Goal: Information Seeking & Learning: Check status

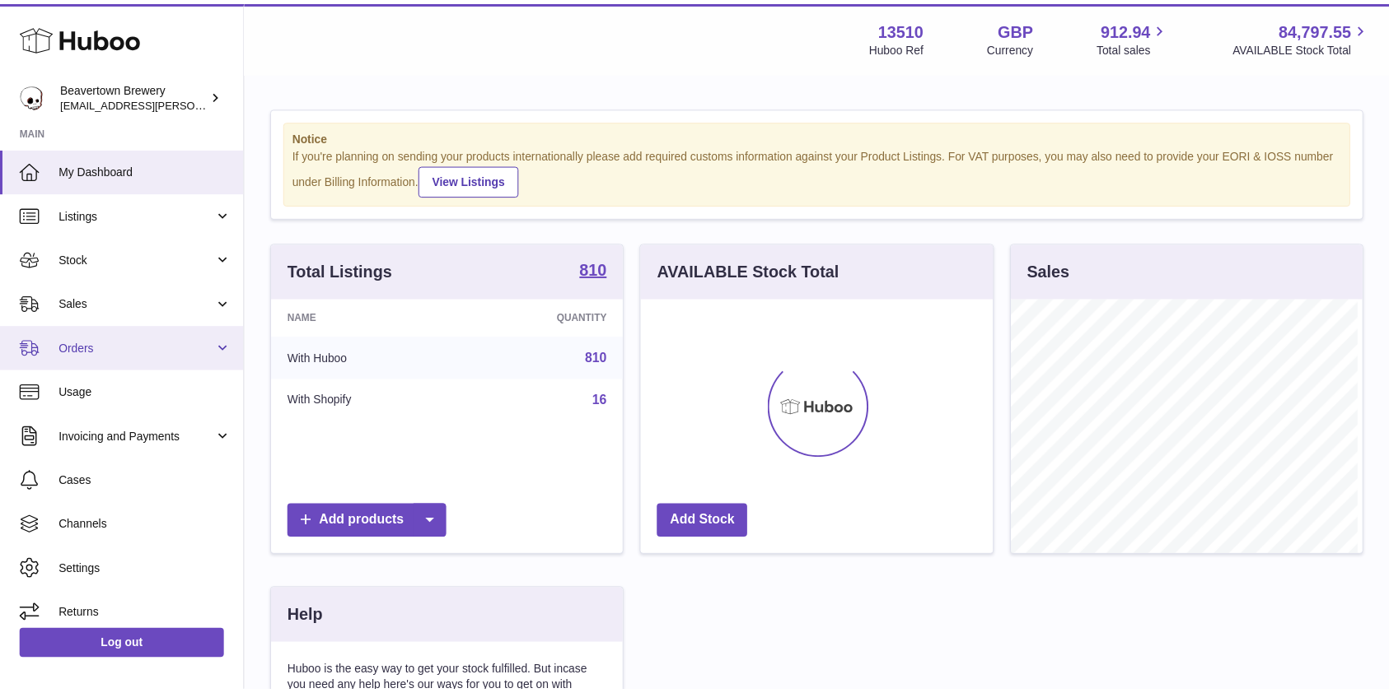
scroll to position [257, 356]
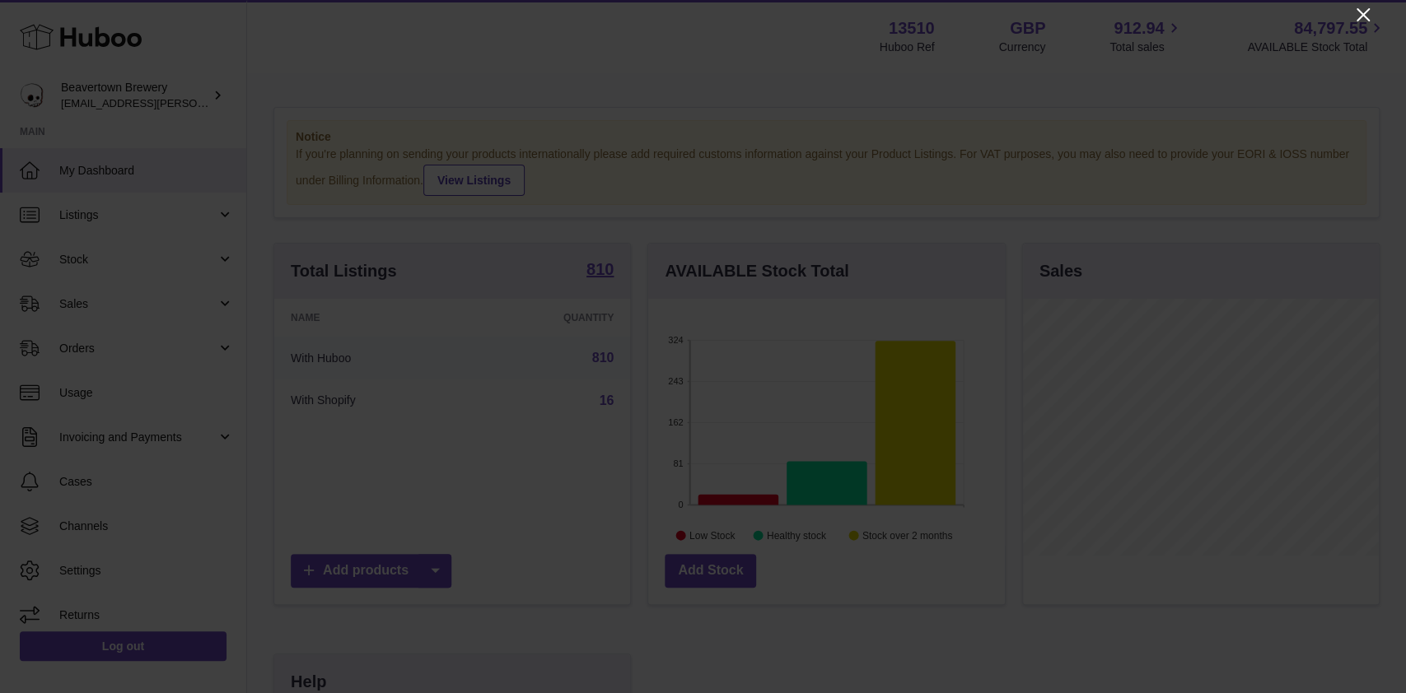
click at [1359, 16] on icon "Close" at bounding box center [1363, 15] width 20 height 20
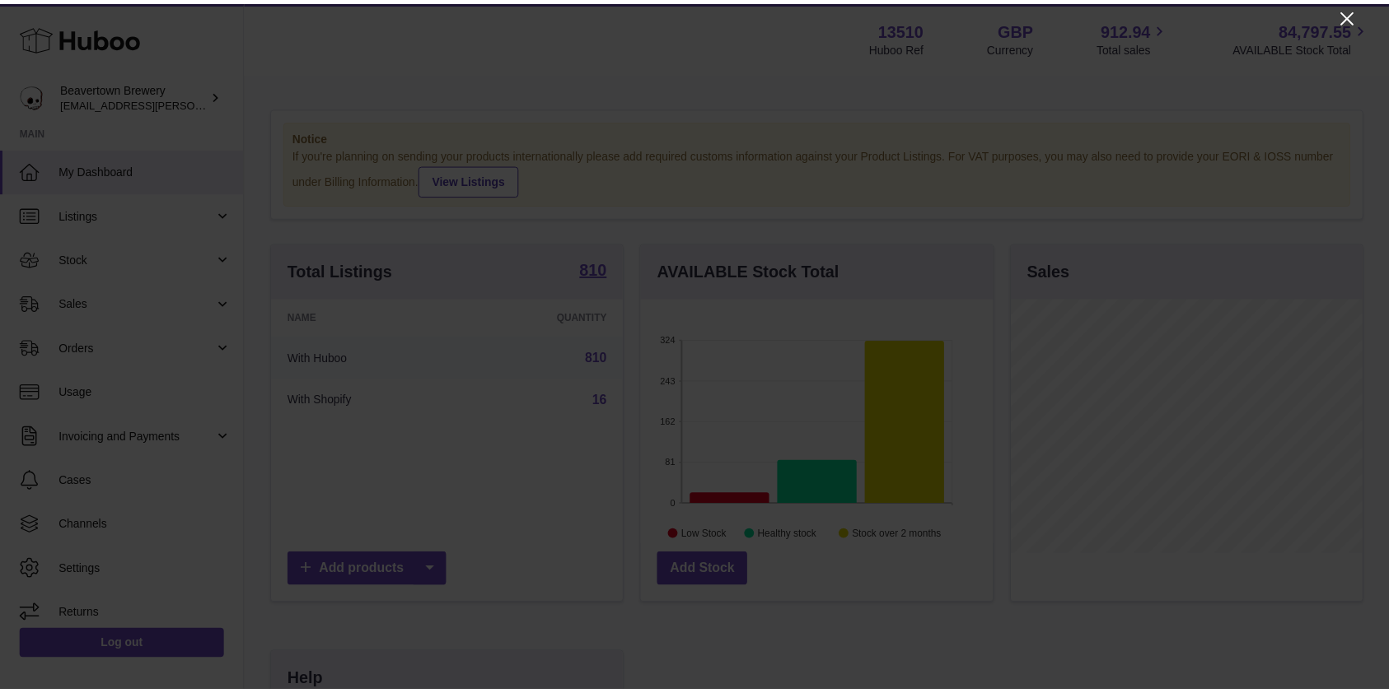
scroll to position [823294, 823200]
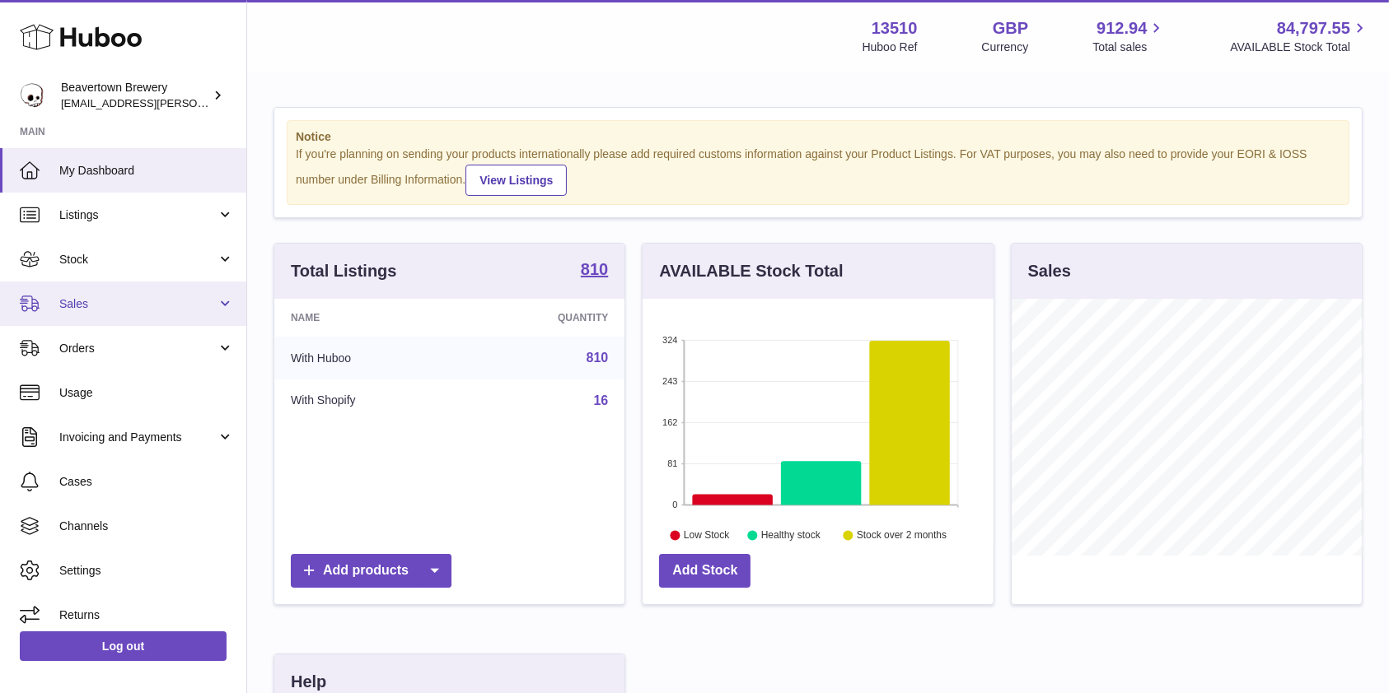
click at [110, 295] on link "Sales" at bounding box center [123, 304] width 246 height 44
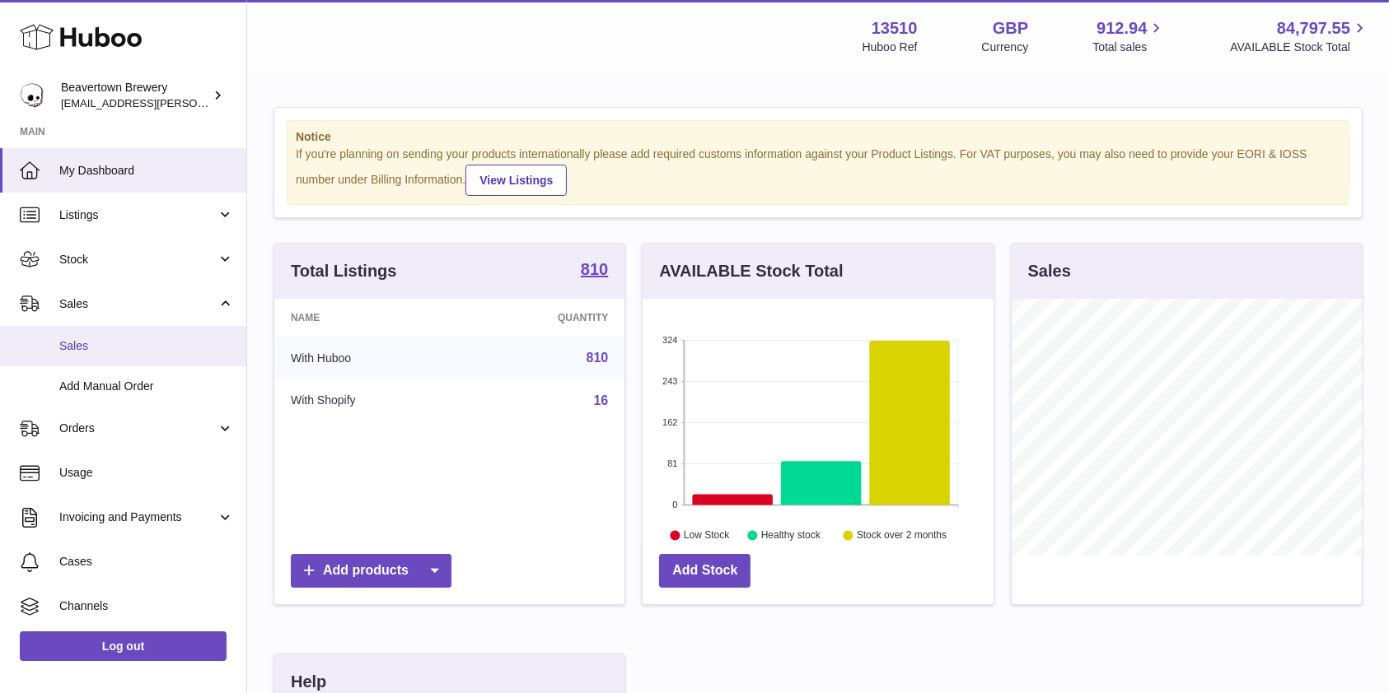
click at [83, 350] on span "Sales" at bounding box center [146, 346] width 175 height 16
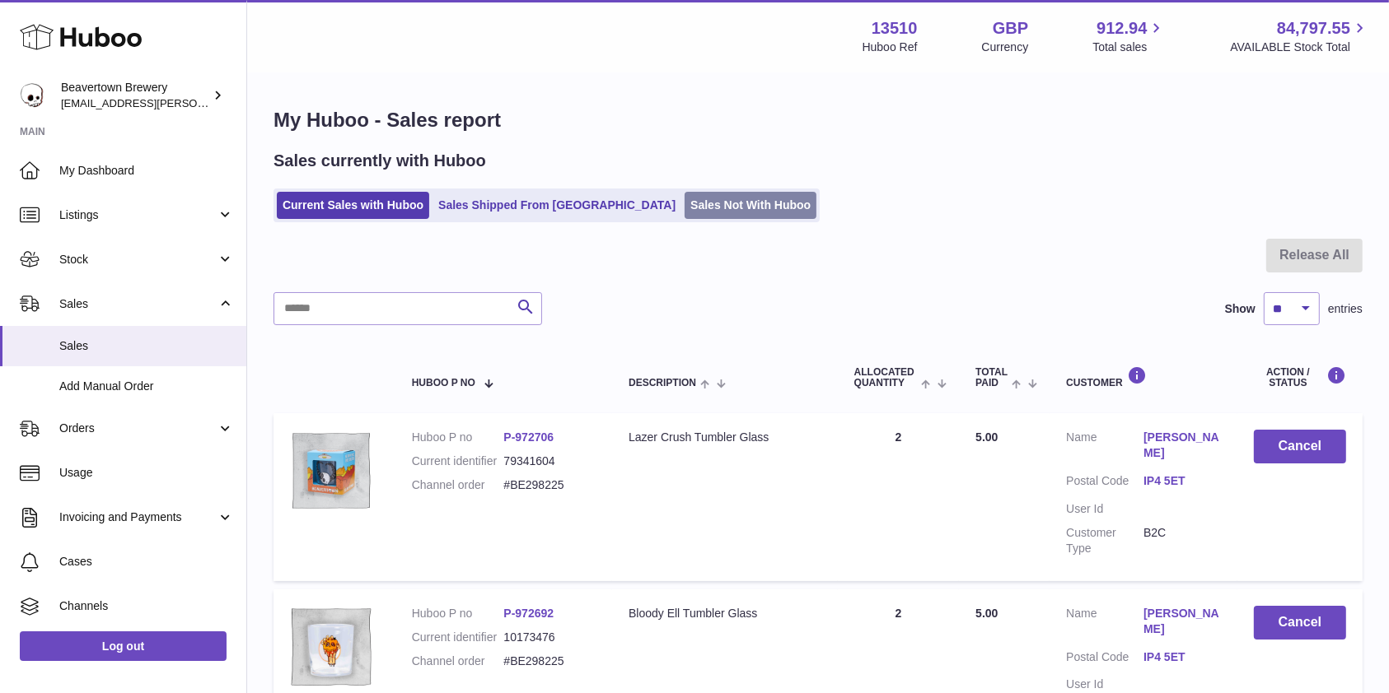
click at [684, 212] on link "Sales Not With Huboo" at bounding box center [750, 205] width 132 height 27
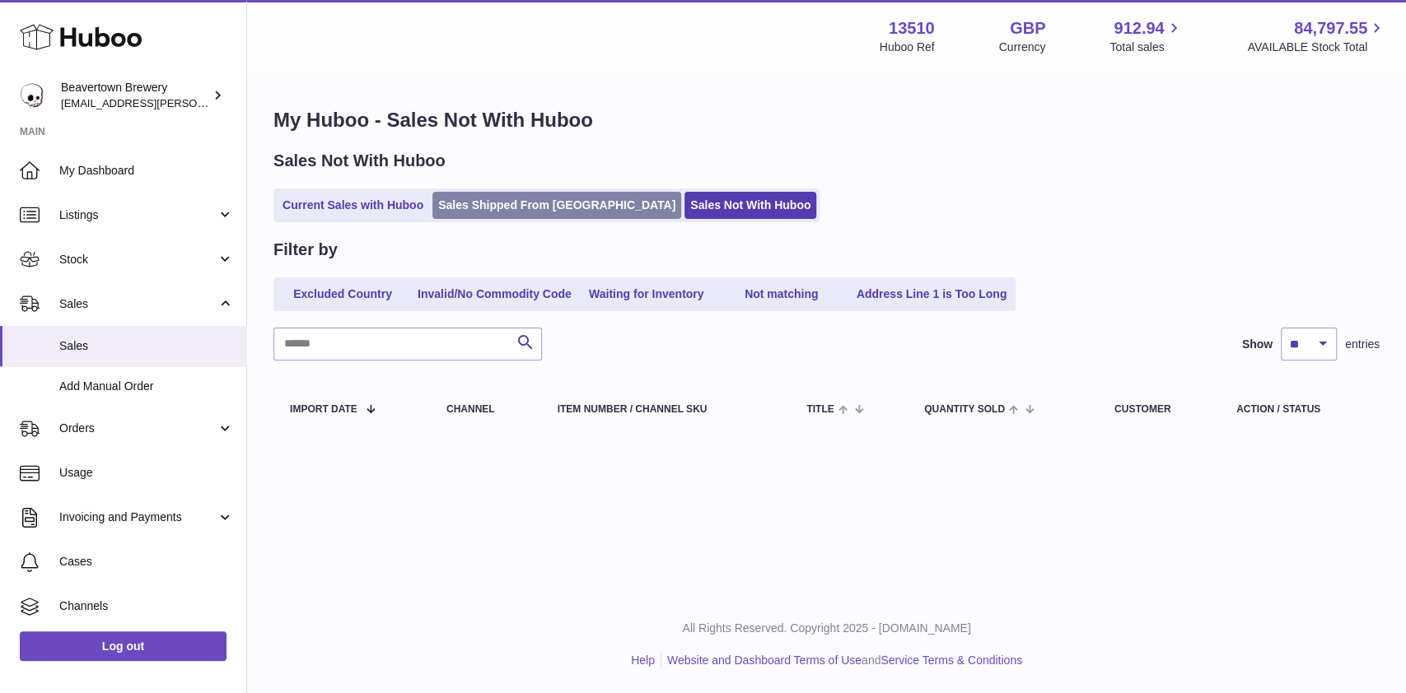
click at [534, 214] on link "Sales Shipped From [GEOGRAPHIC_DATA]" at bounding box center [556, 205] width 249 height 27
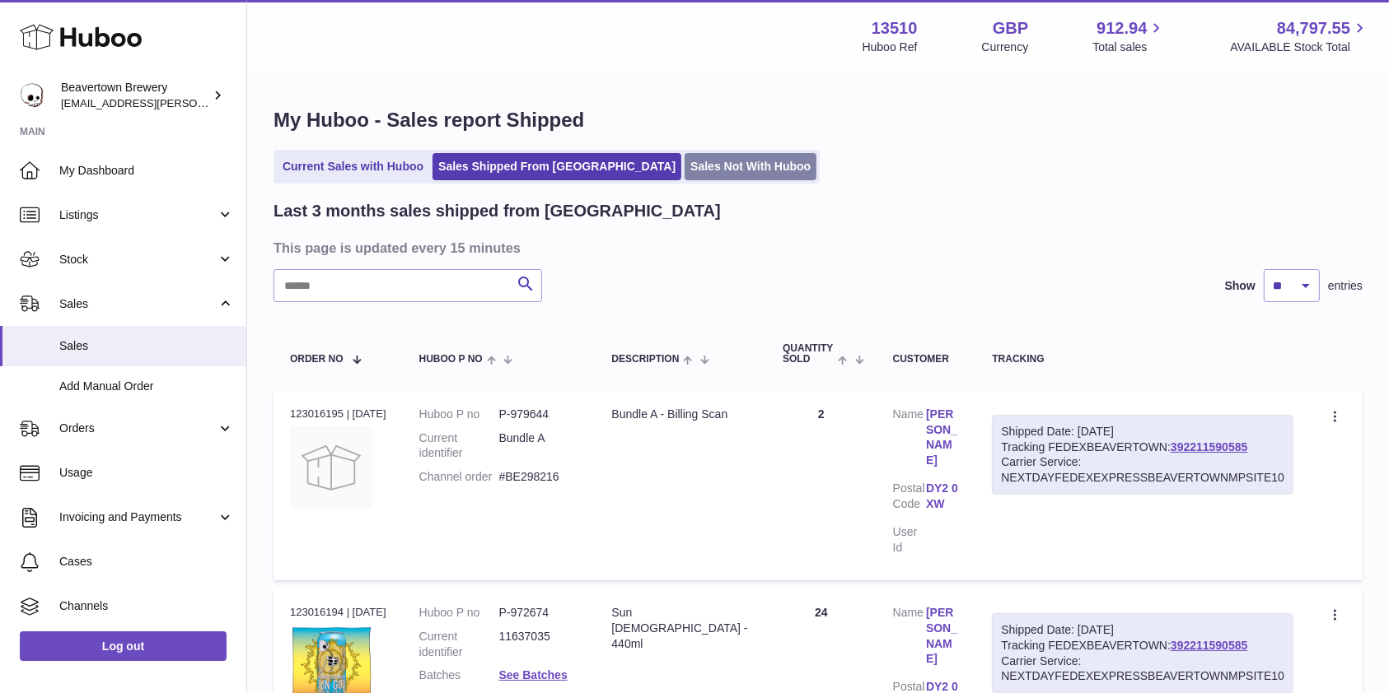
click at [710, 166] on link "Sales Not With Huboo" at bounding box center [750, 166] width 132 height 27
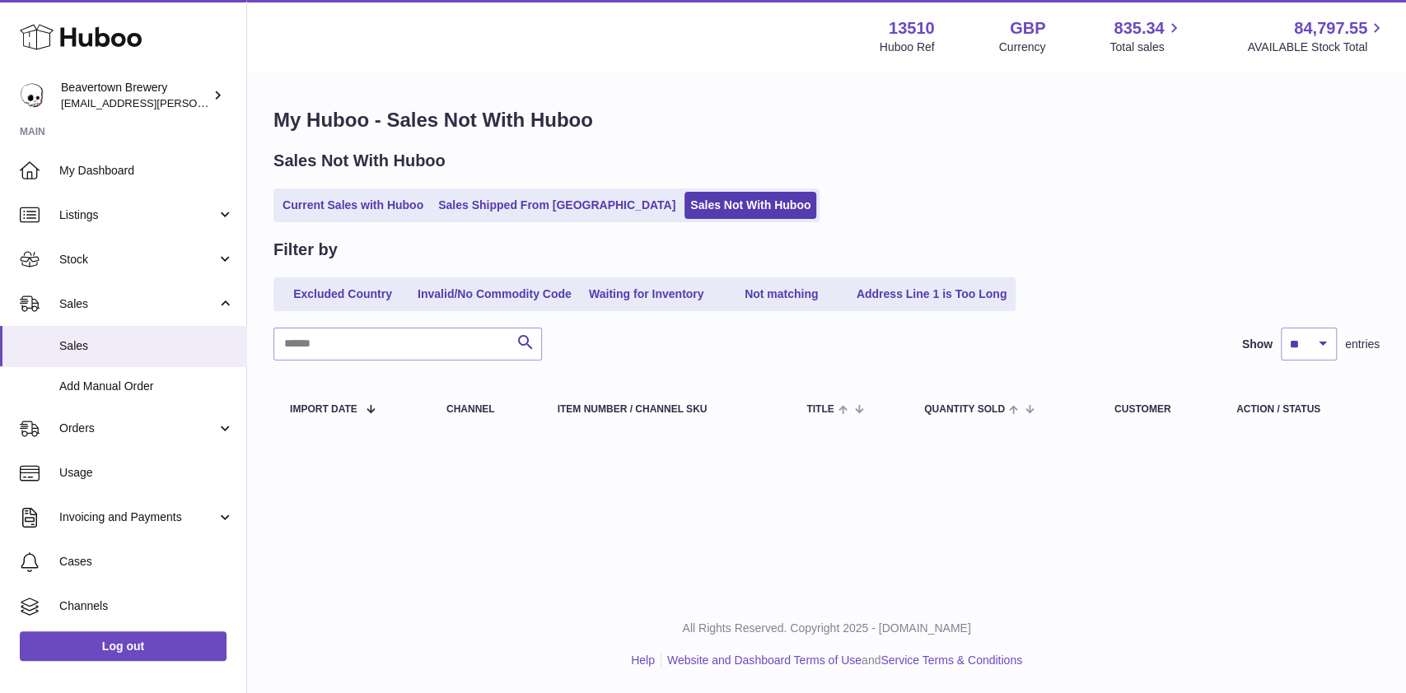
click at [539, 184] on div "Sales Not With Huboo Current Sales with Huboo Sales Shipped From [GEOGRAPHIC_DA…" at bounding box center [826, 186] width 1106 height 72
click at [539, 184] on div "Sales Not With Huboo Current Sales with Huboo Sales Shipped From Huboo Sales No…" at bounding box center [826, 186] width 1106 height 72
click at [142, 255] on span "Stock" at bounding box center [137, 260] width 157 height 16
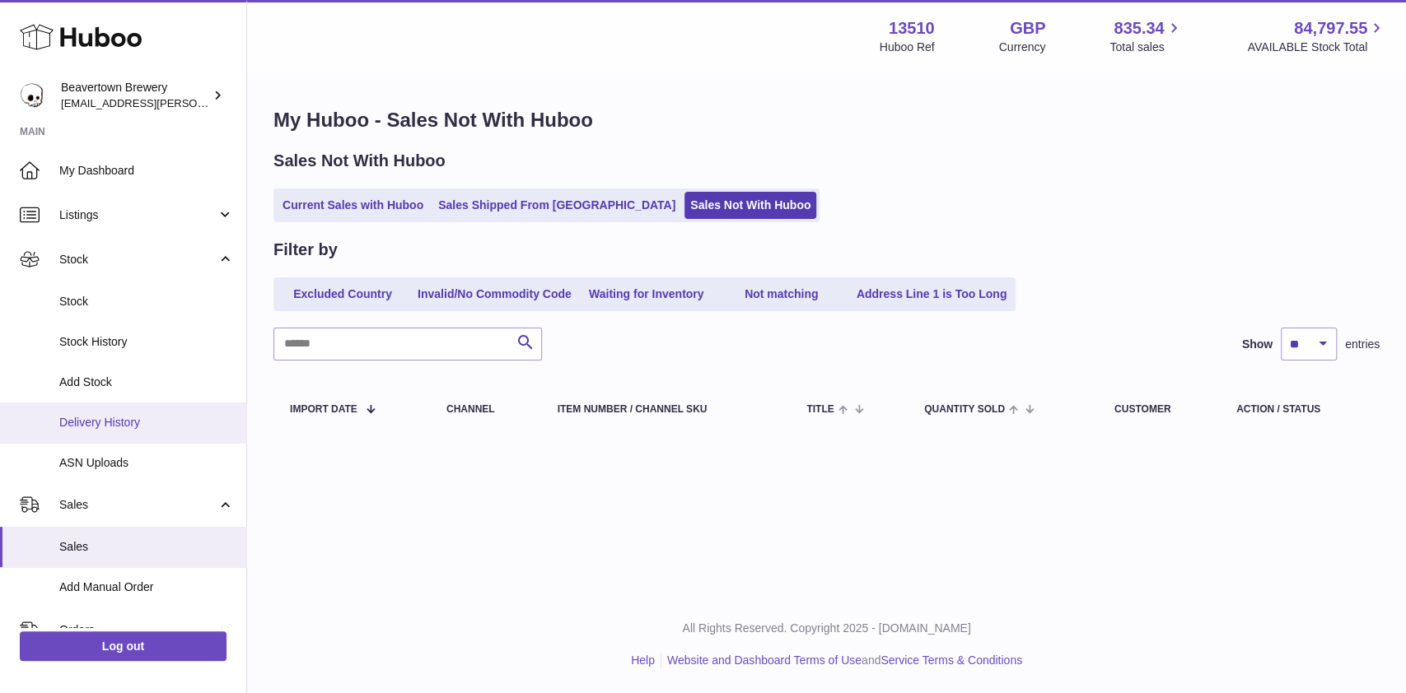
click at [79, 411] on link "Delivery History" at bounding box center [123, 423] width 246 height 40
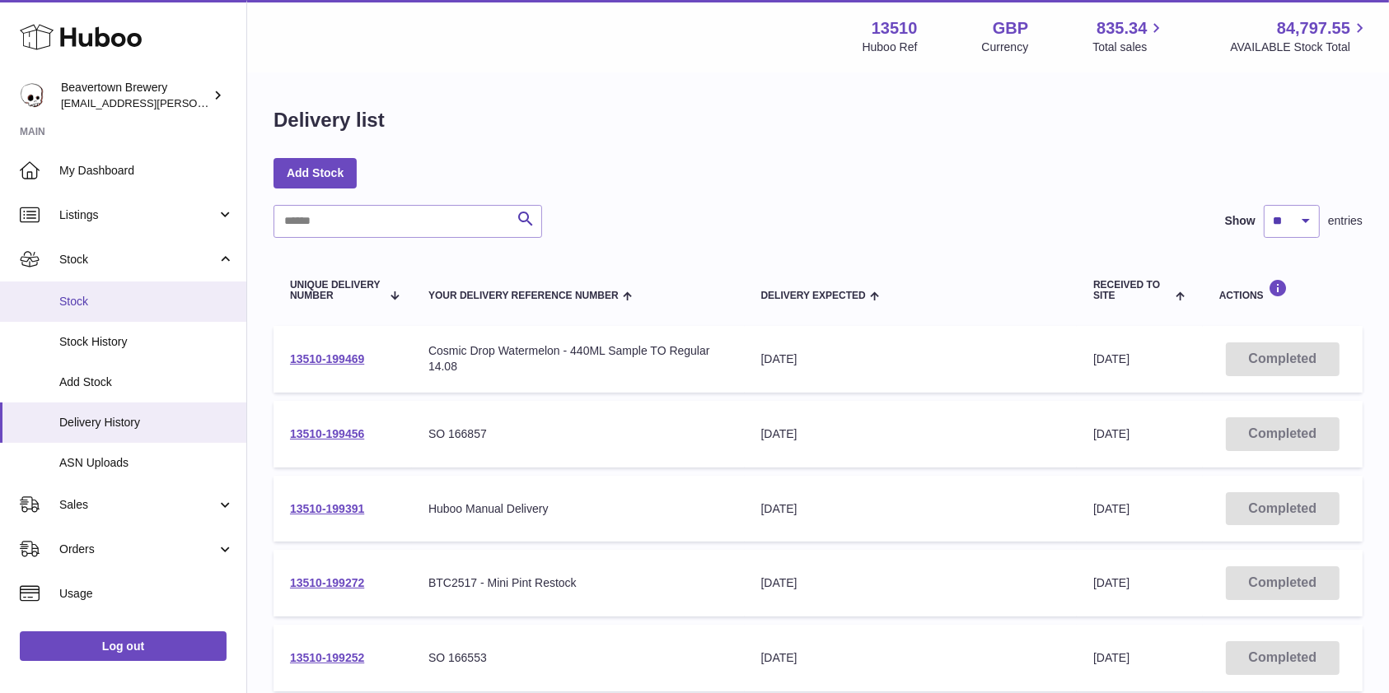
click at [105, 300] on span "Stock" at bounding box center [146, 302] width 175 height 16
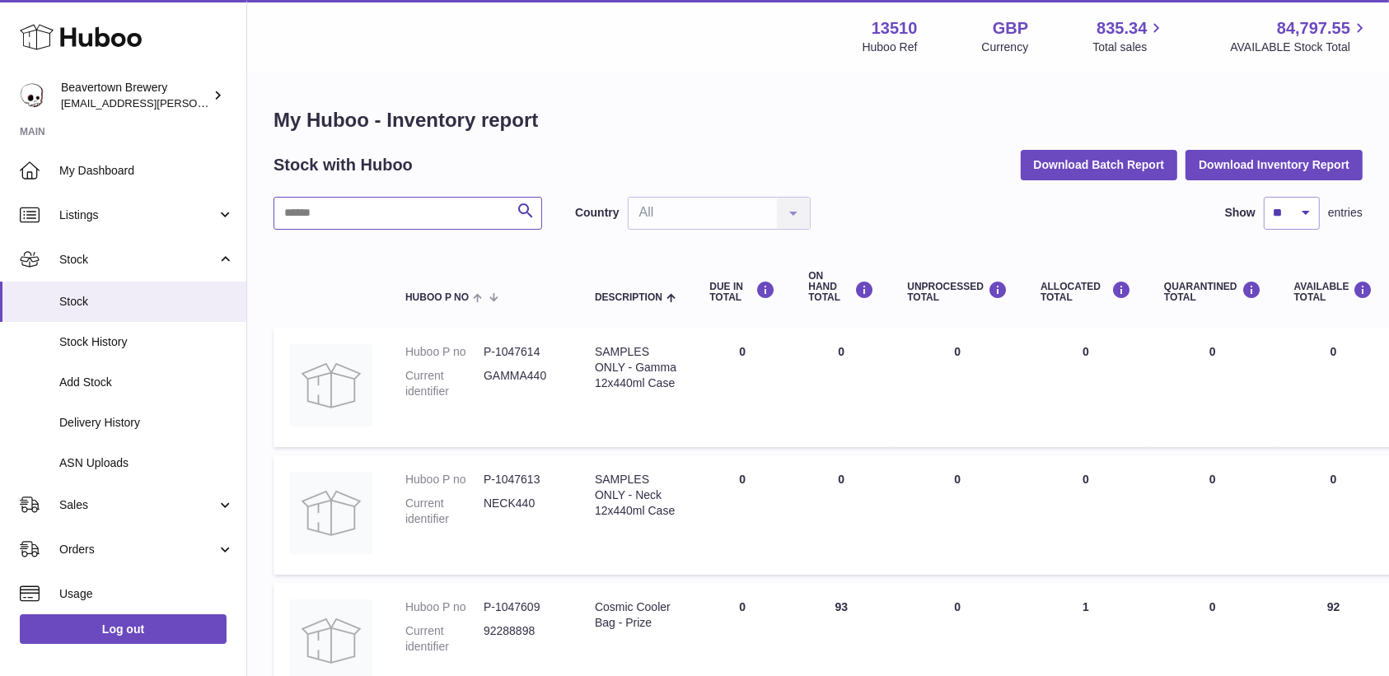
click at [408, 213] on input "text" at bounding box center [407, 213] width 268 height 33
type input "*"
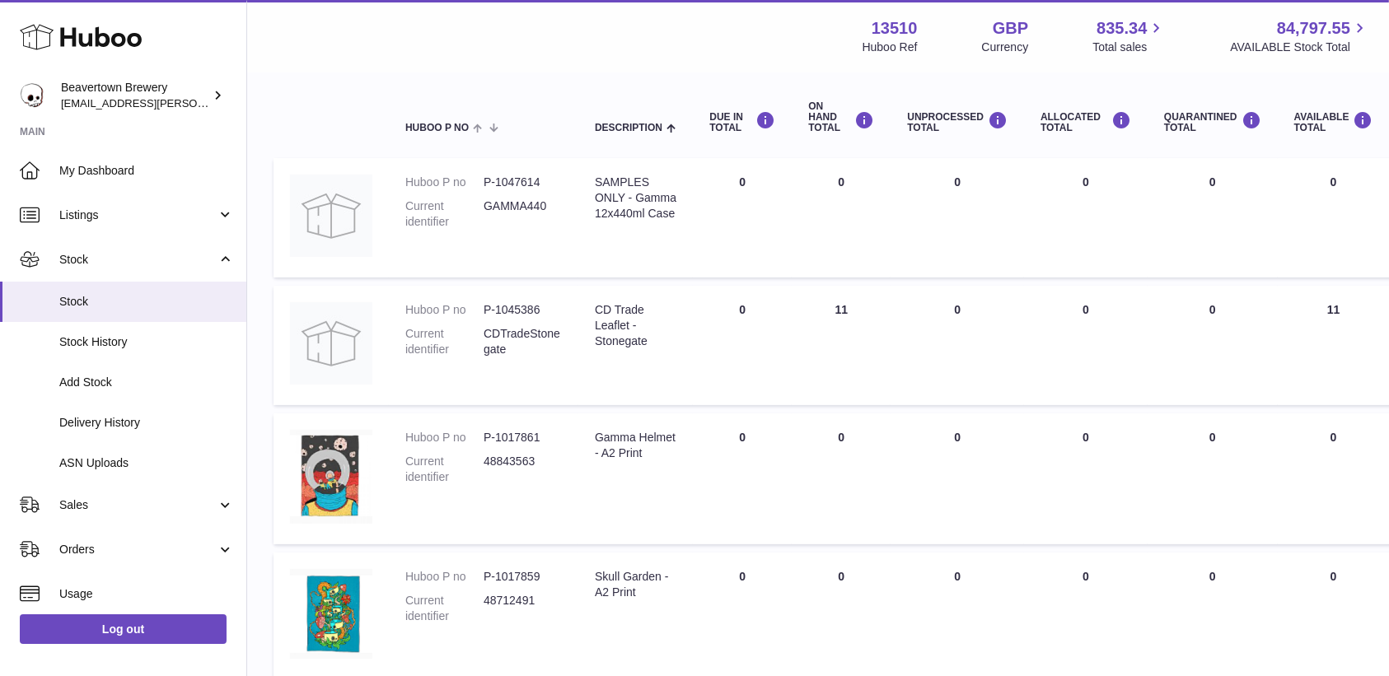
scroll to position [38, 0]
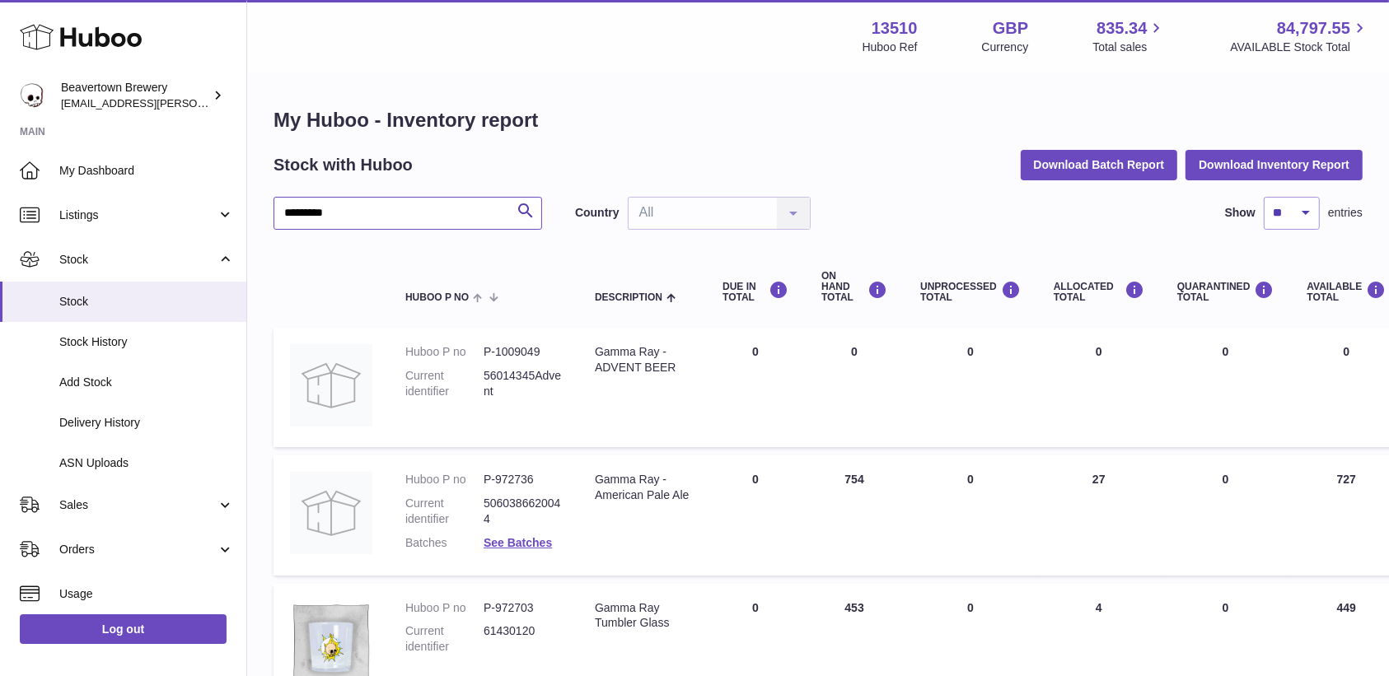
type input "*********"
click at [93, 506] on span "Sales" at bounding box center [137, 505] width 157 height 16
click at [45, 558] on link "Sales" at bounding box center [123, 547] width 246 height 40
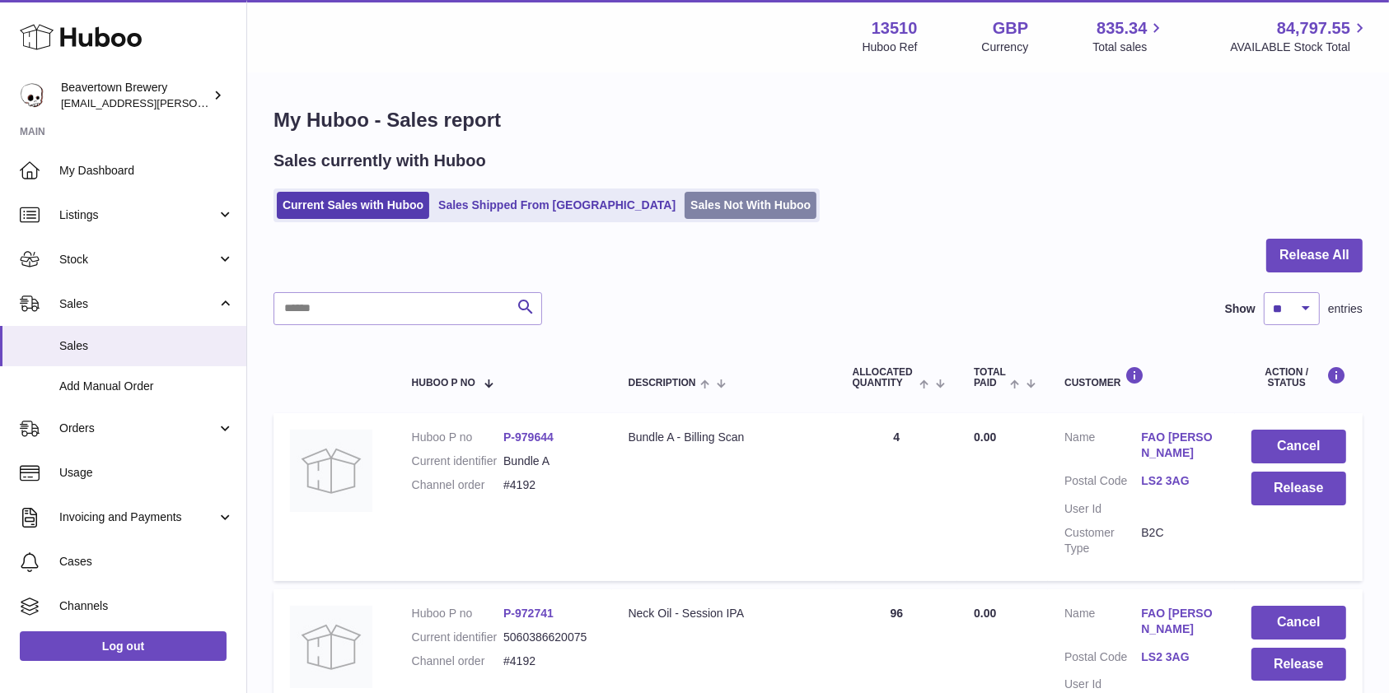
click at [684, 206] on link "Sales Not With Huboo" at bounding box center [750, 205] width 132 height 27
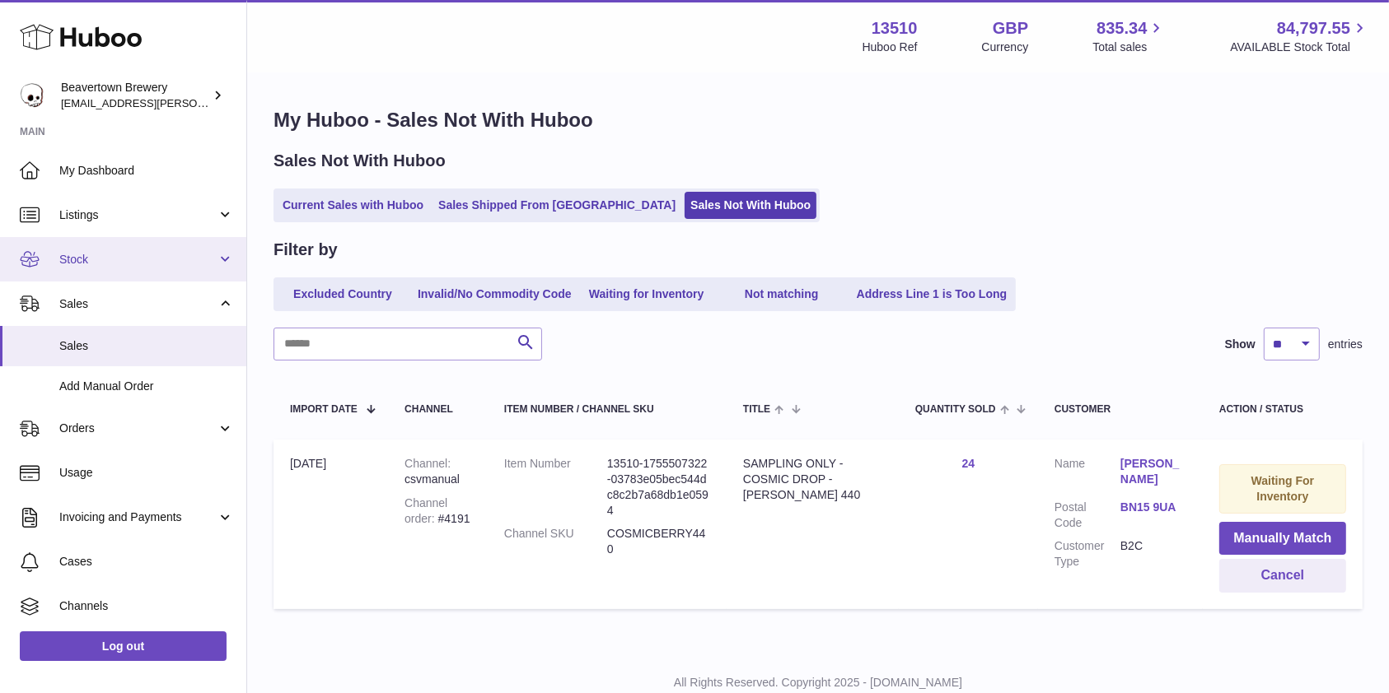
click at [82, 268] on link "Stock" at bounding box center [123, 259] width 246 height 44
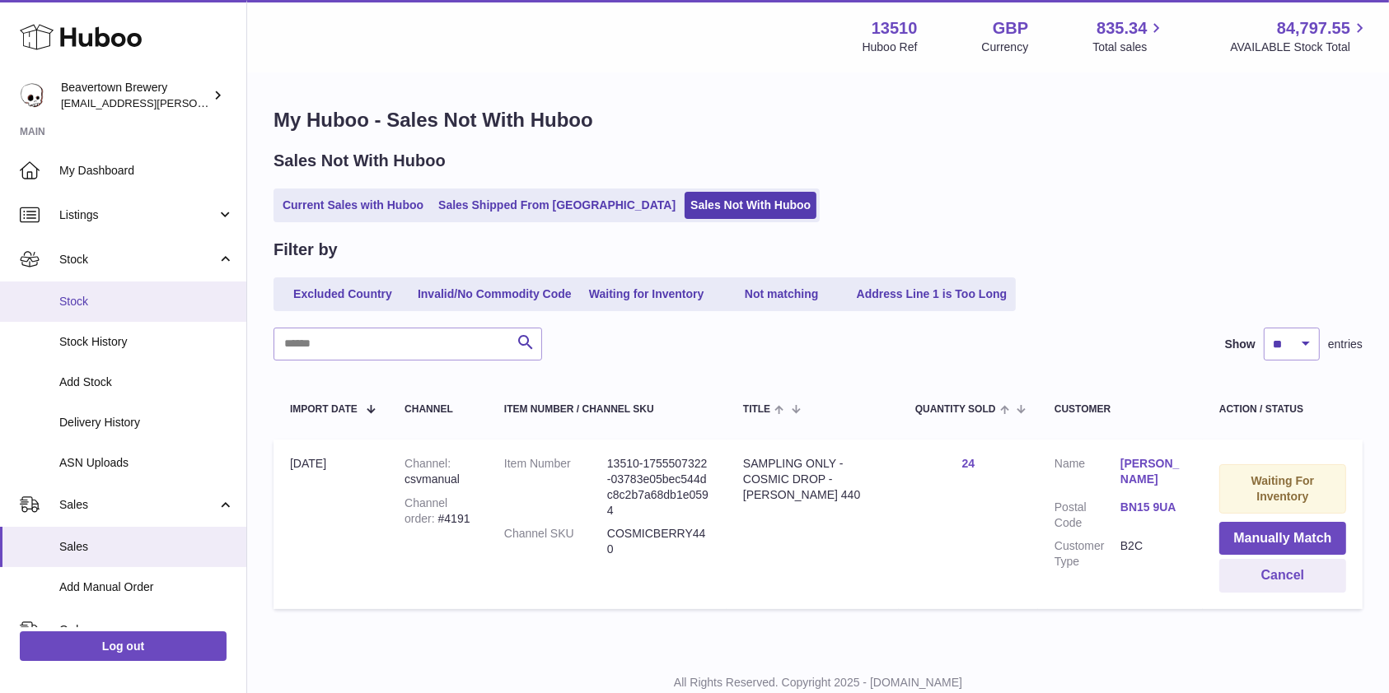
click at [80, 302] on span "Stock" at bounding box center [146, 302] width 175 height 16
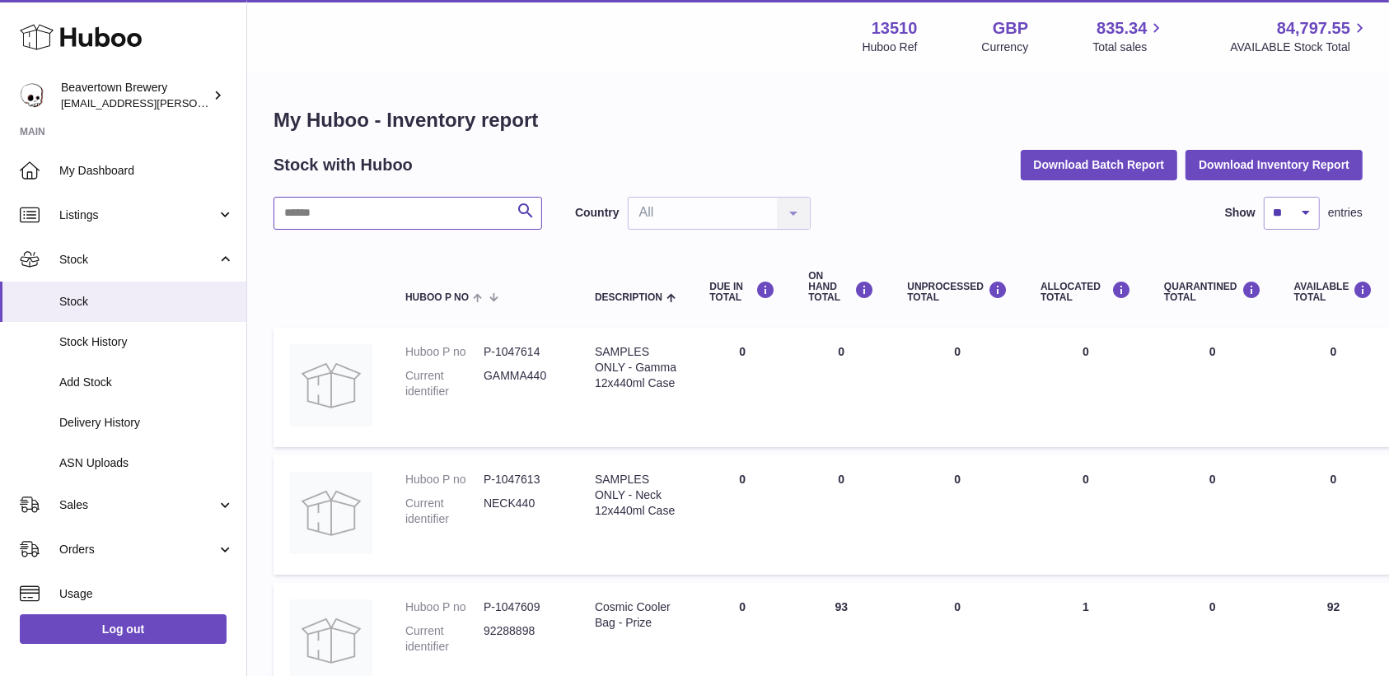
click at [406, 228] on input "text" at bounding box center [407, 213] width 268 height 33
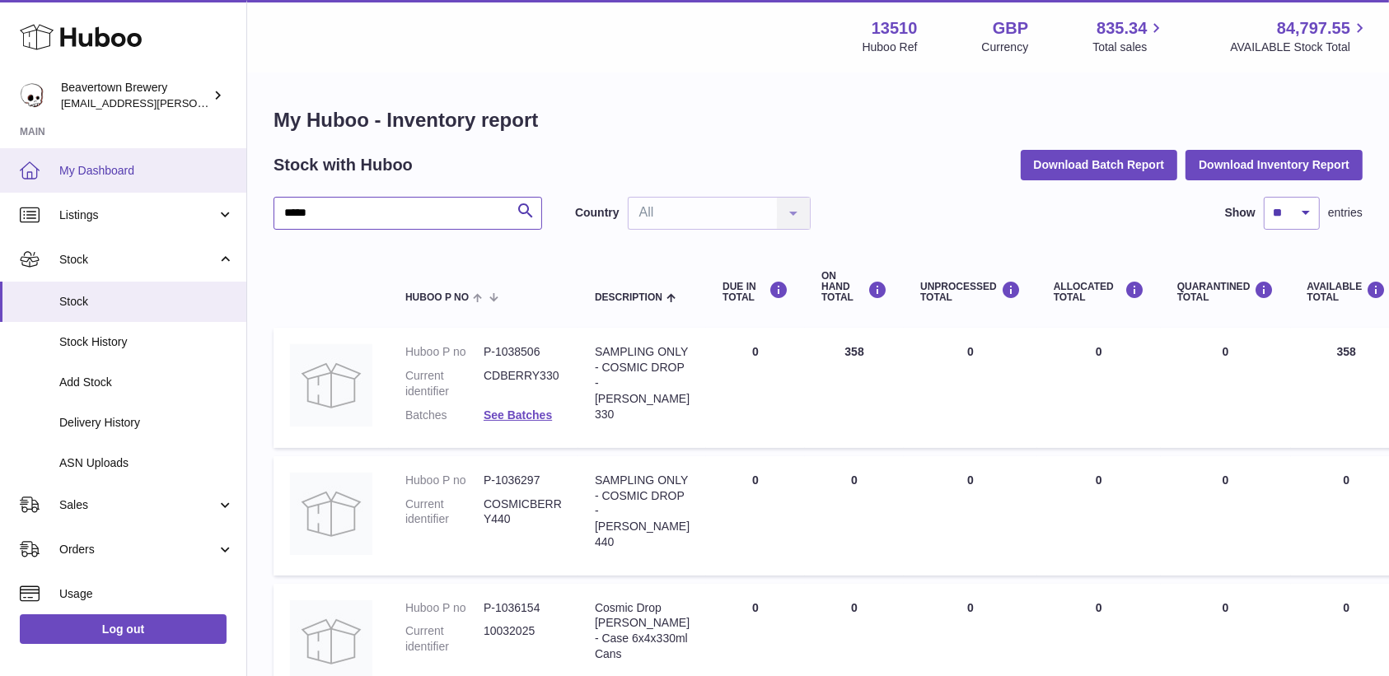
type input "*****"
click at [112, 172] on span "My Dashboard" at bounding box center [146, 171] width 175 height 16
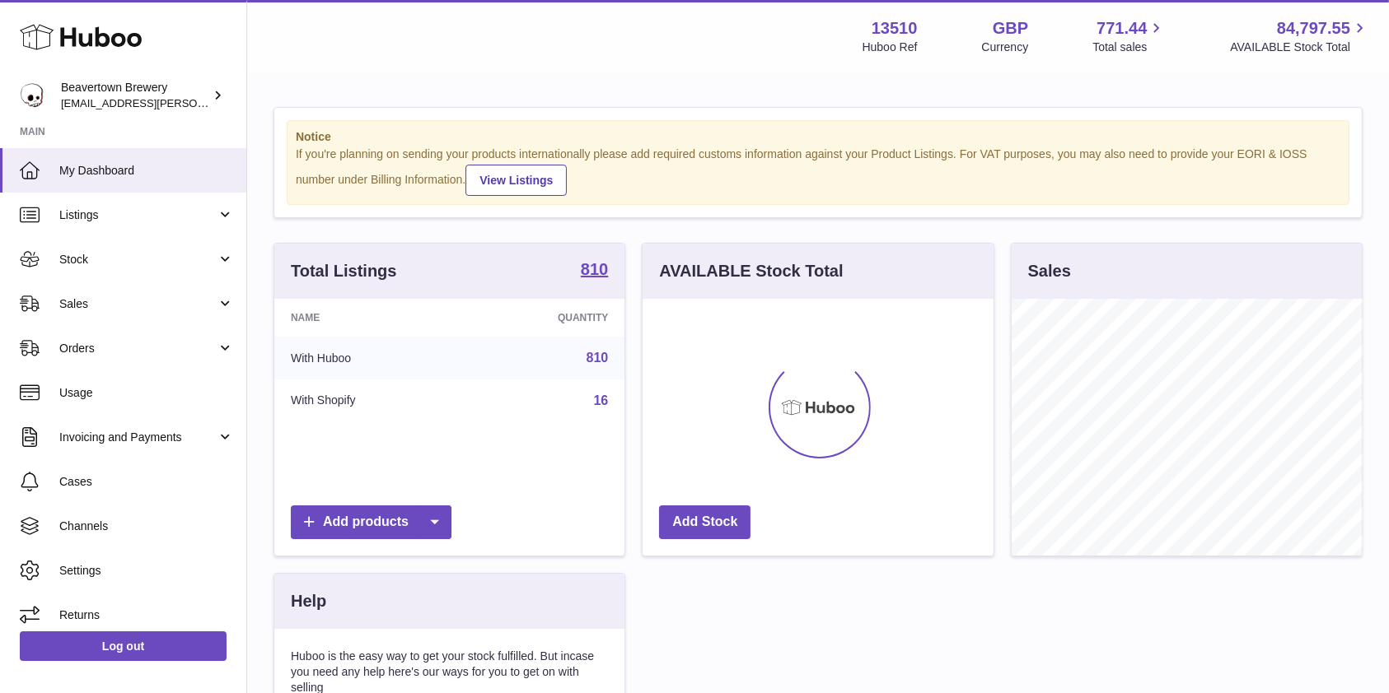
scroll to position [257, 350]
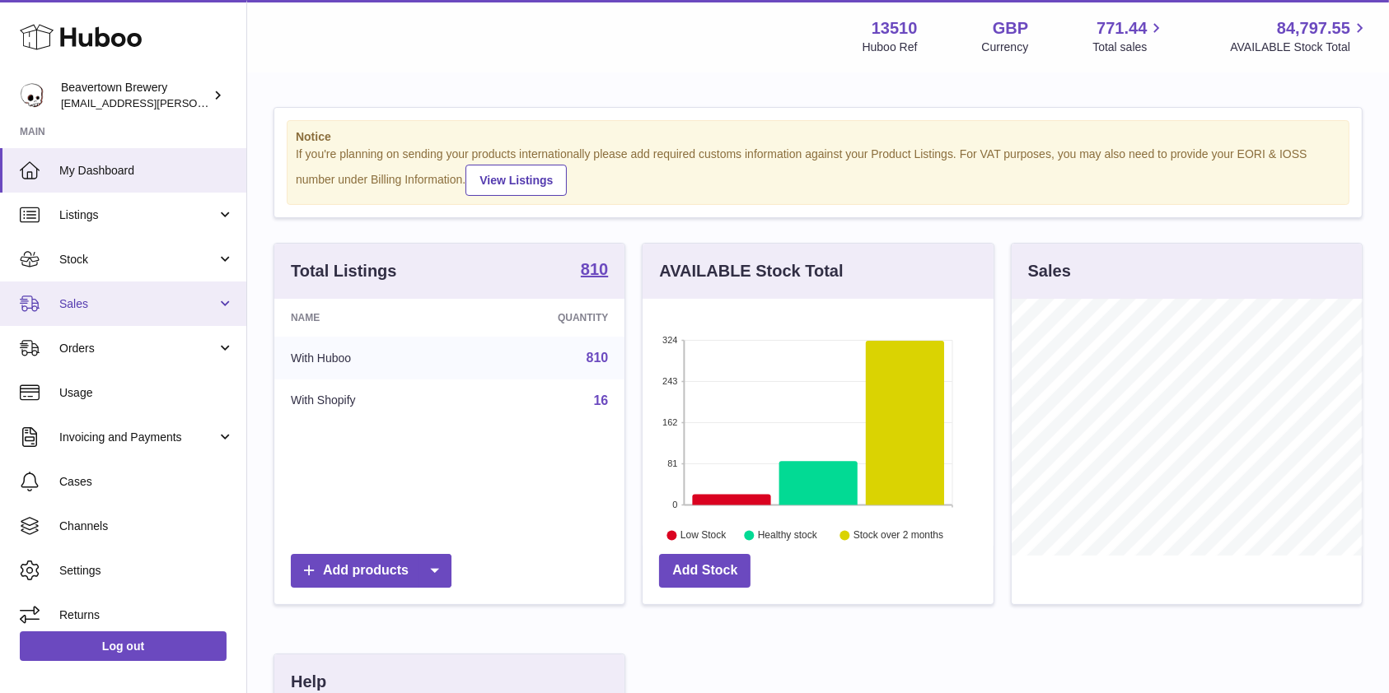
click at [92, 306] on span "Sales" at bounding box center [137, 304] width 157 height 16
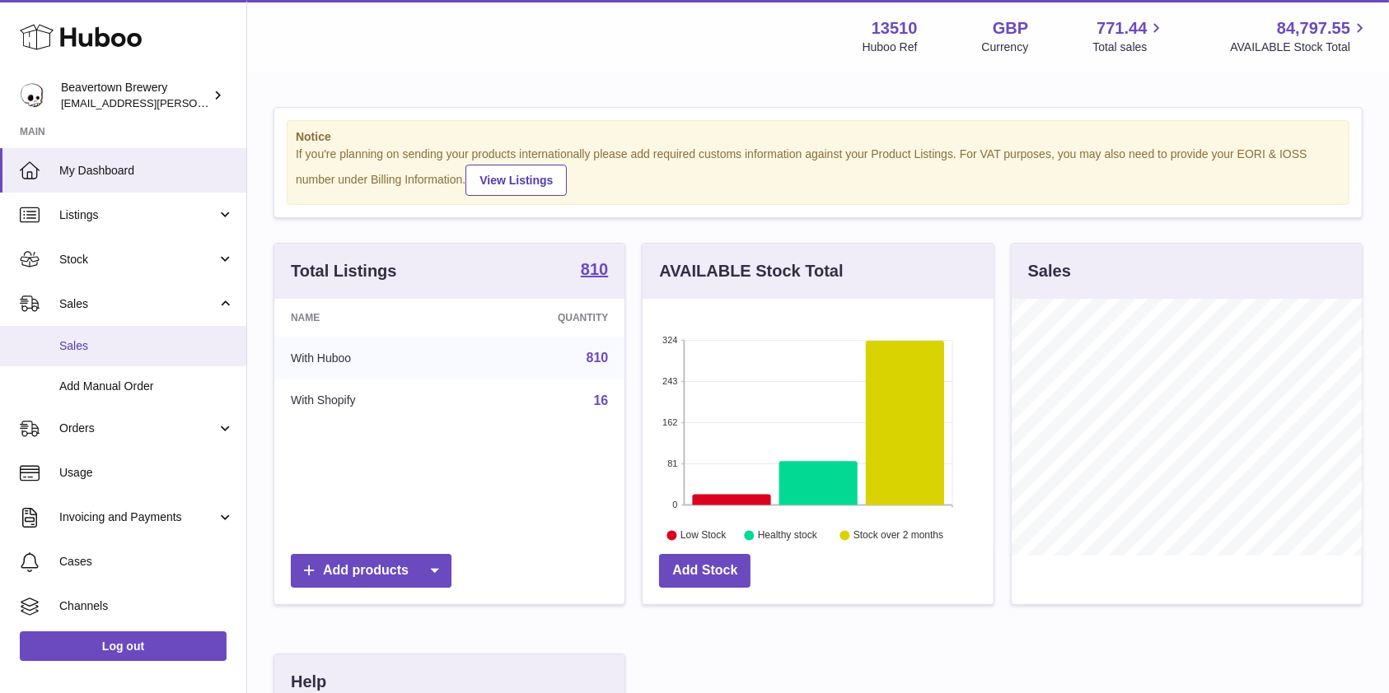
click at [91, 339] on span "Sales" at bounding box center [146, 346] width 175 height 16
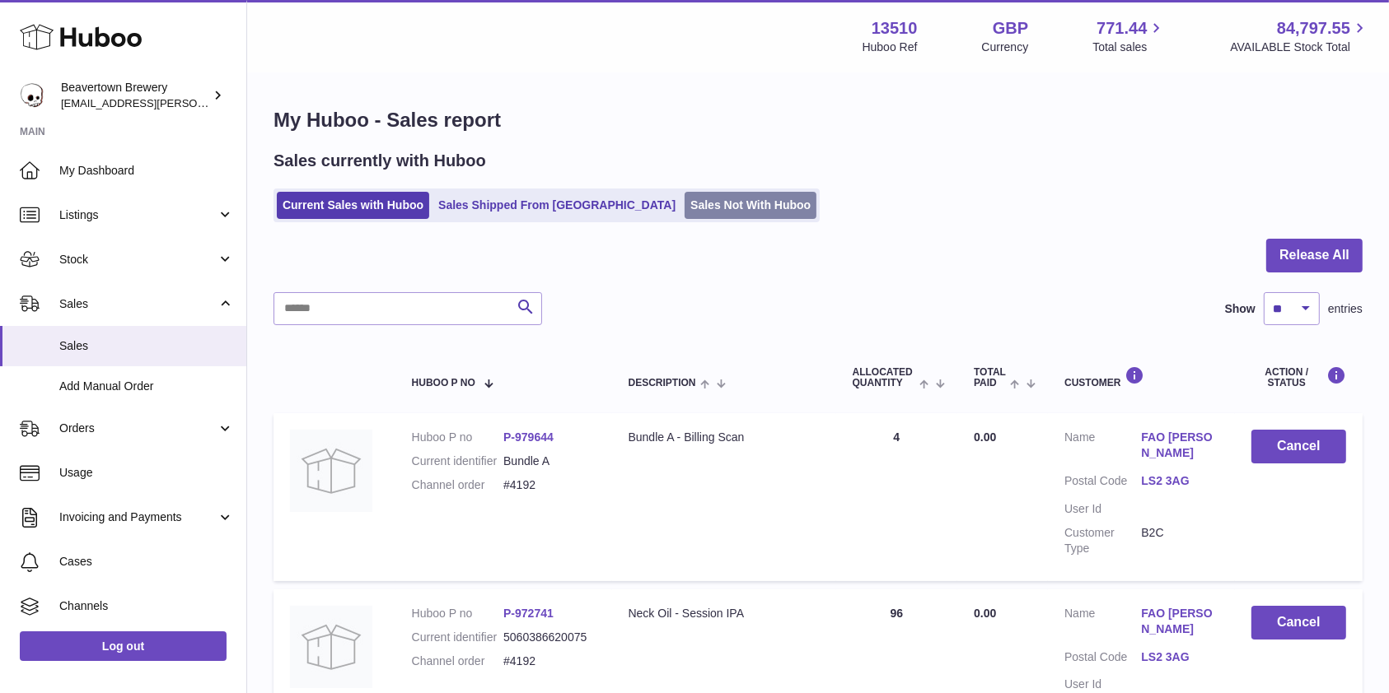
click at [684, 203] on link "Sales Not With Huboo" at bounding box center [750, 205] width 132 height 27
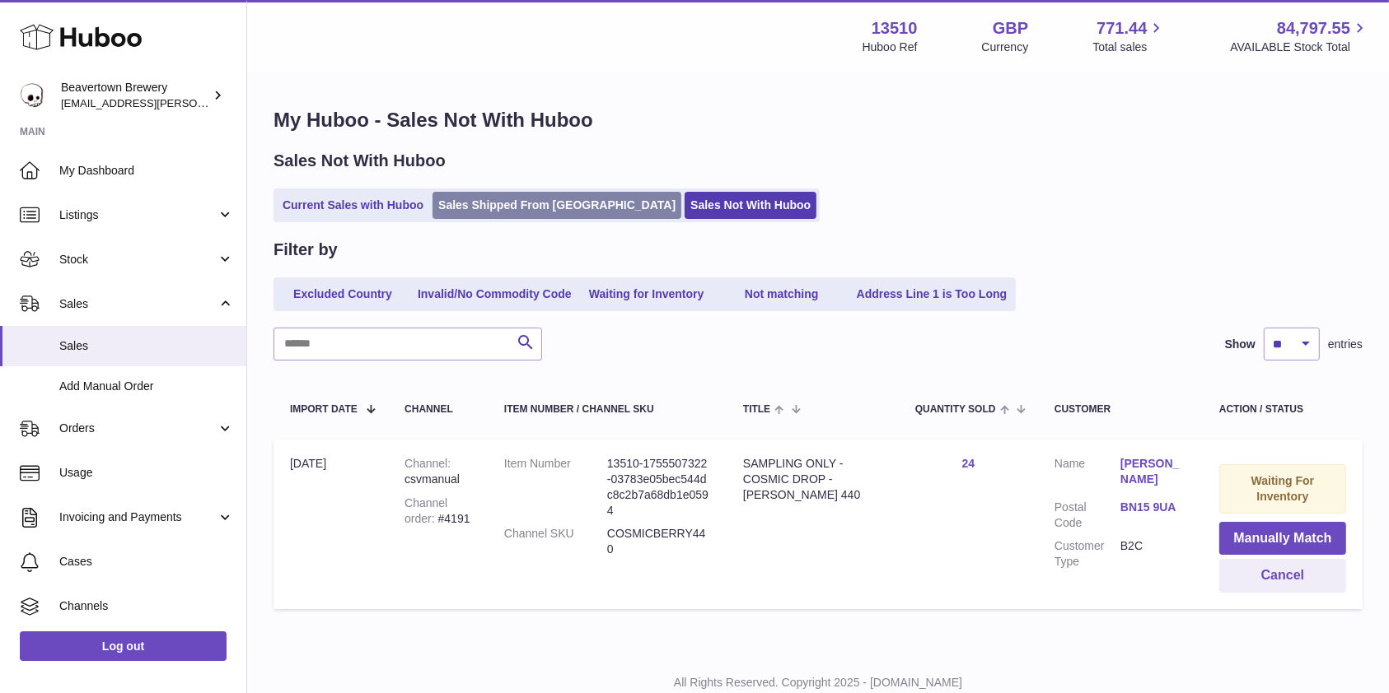
click at [485, 203] on link "Sales Shipped From [GEOGRAPHIC_DATA]" at bounding box center [556, 205] width 249 height 27
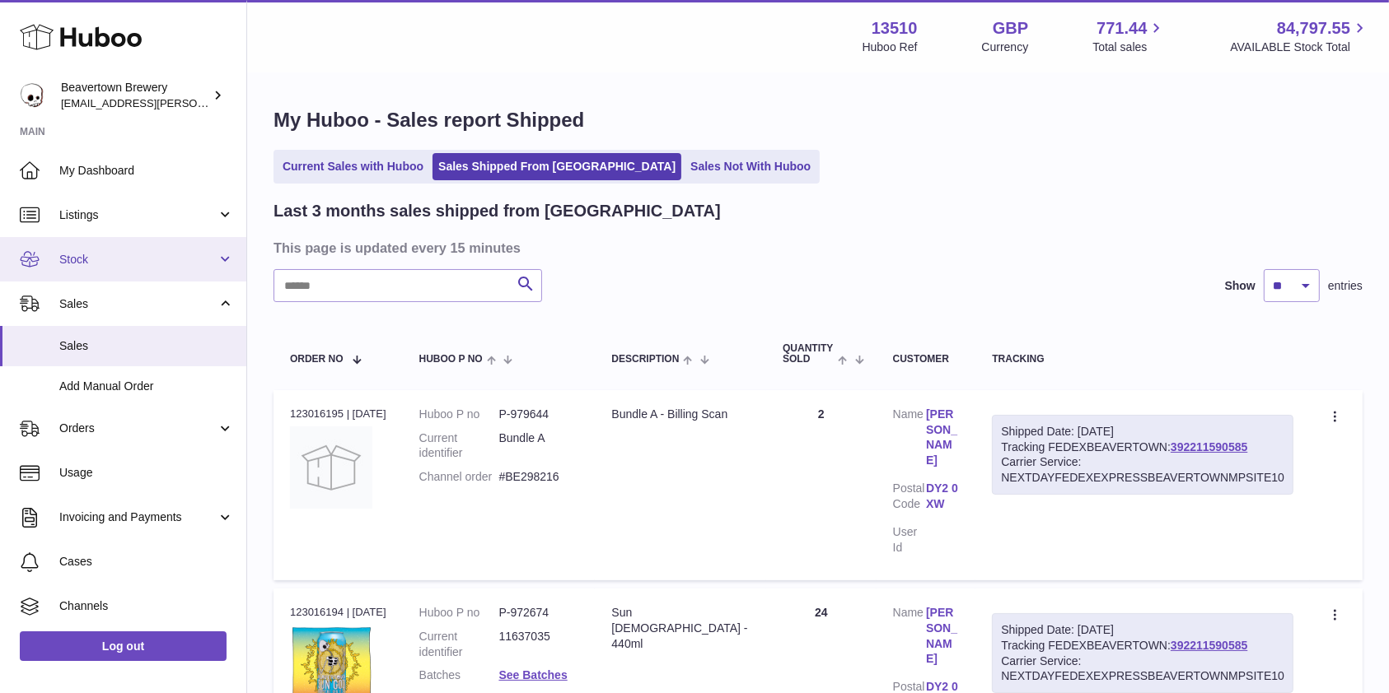
click at [95, 274] on link "Stock" at bounding box center [123, 259] width 246 height 44
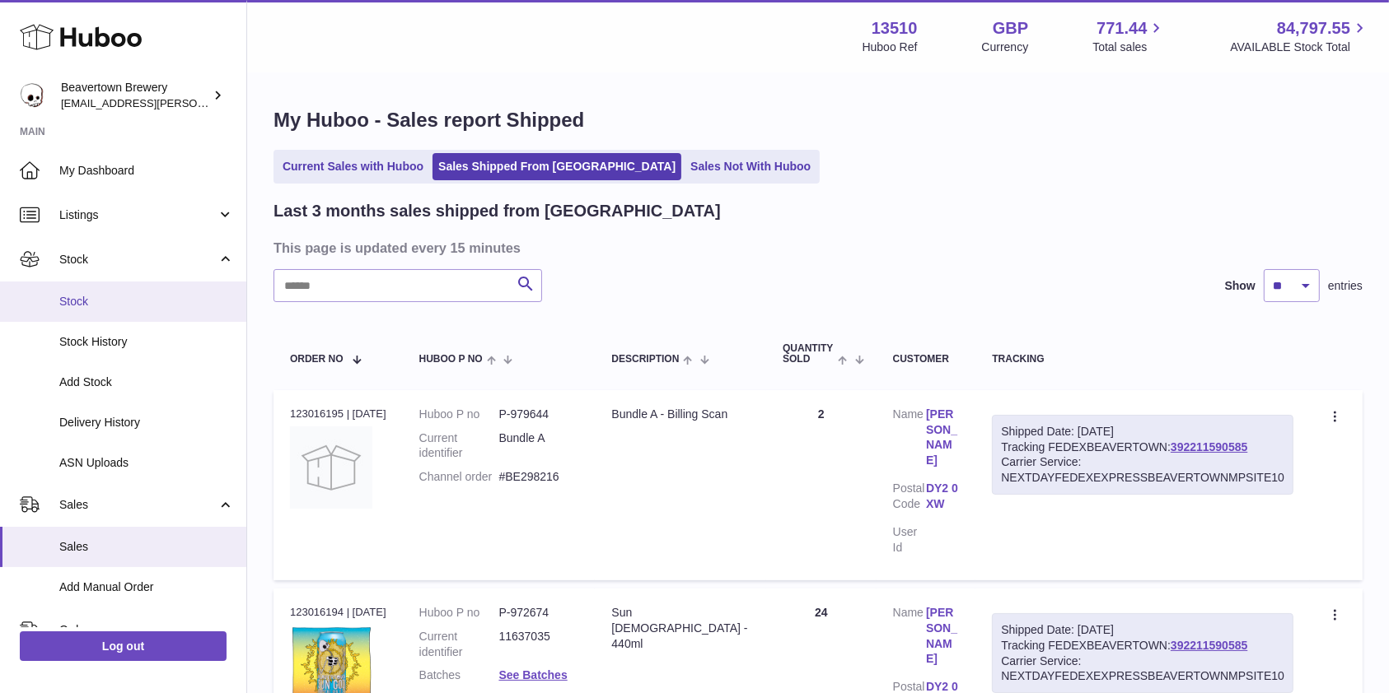
click at [79, 318] on link "Stock" at bounding box center [123, 302] width 246 height 40
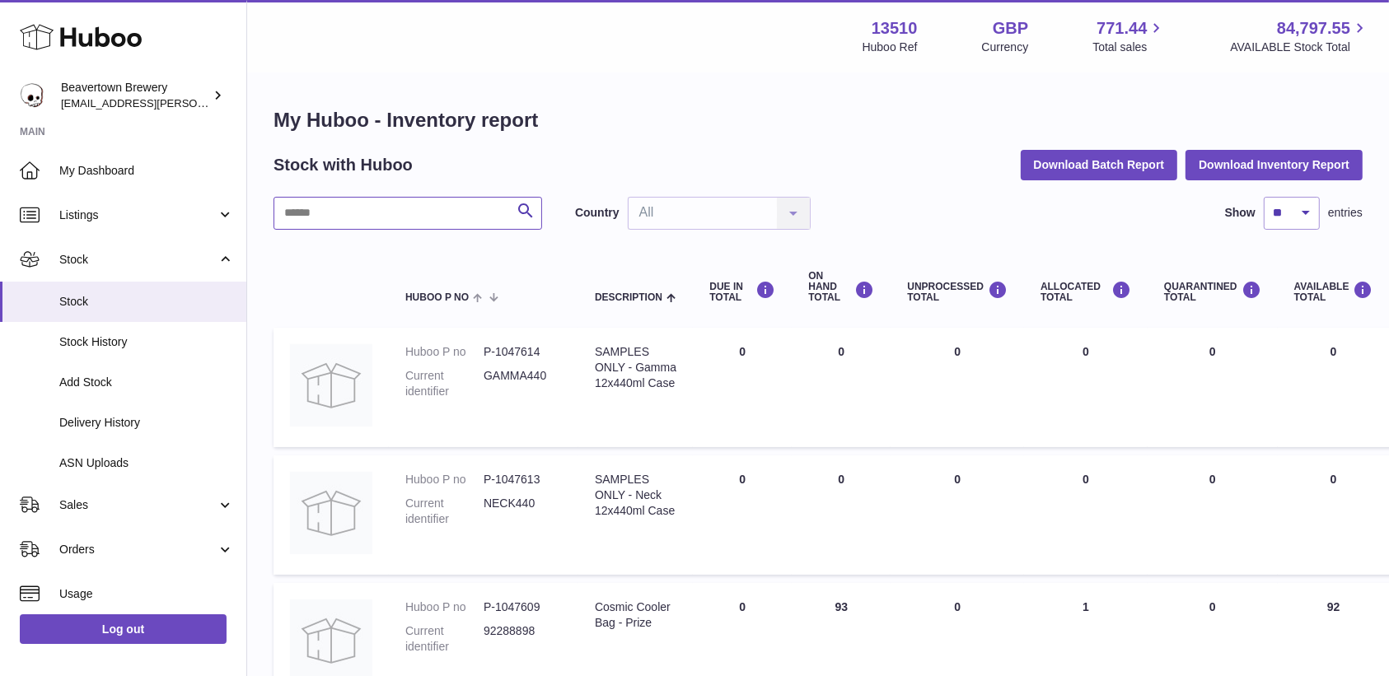
click at [360, 208] on input "text" at bounding box center [407, 213] width 268 height 33
click at [360, 208] on input "**" at bounding box center [407, 213] width 268 height 33
type input "*******"
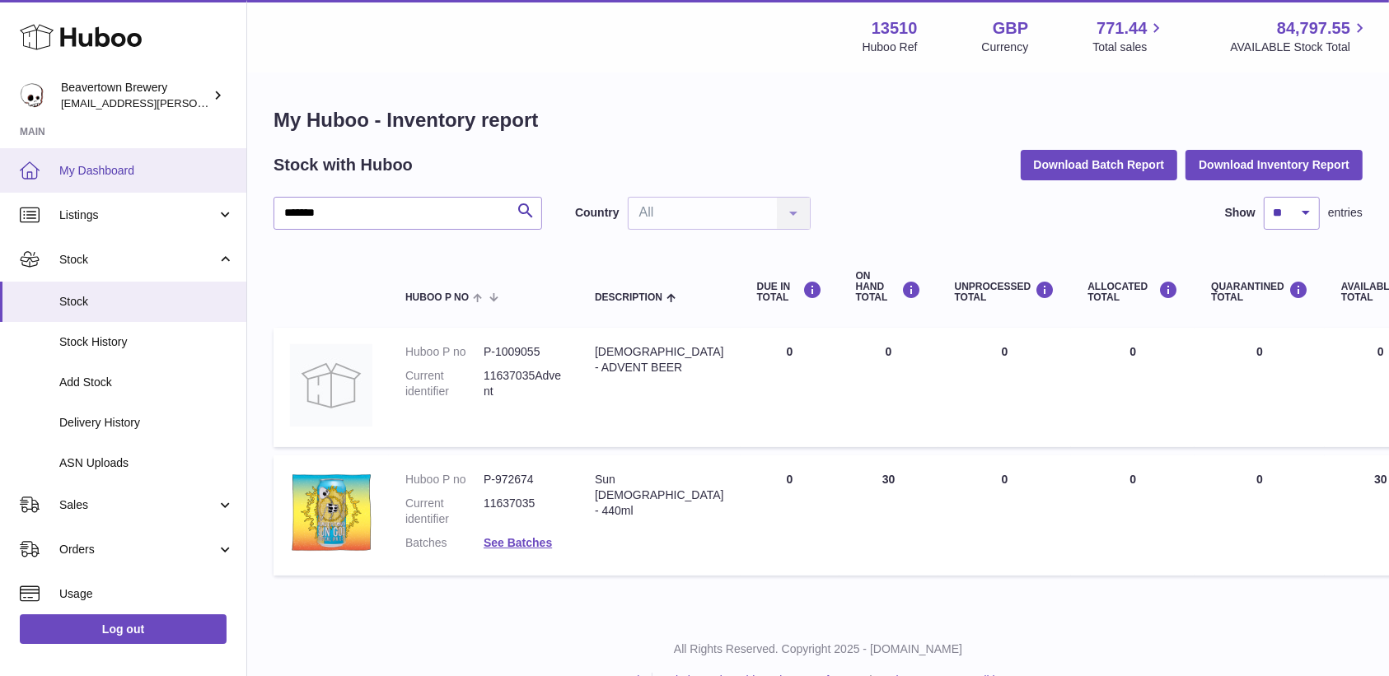
click at [108, 171] on span "My Dashboard" at bounding box center [146, 171] width 175 height 16
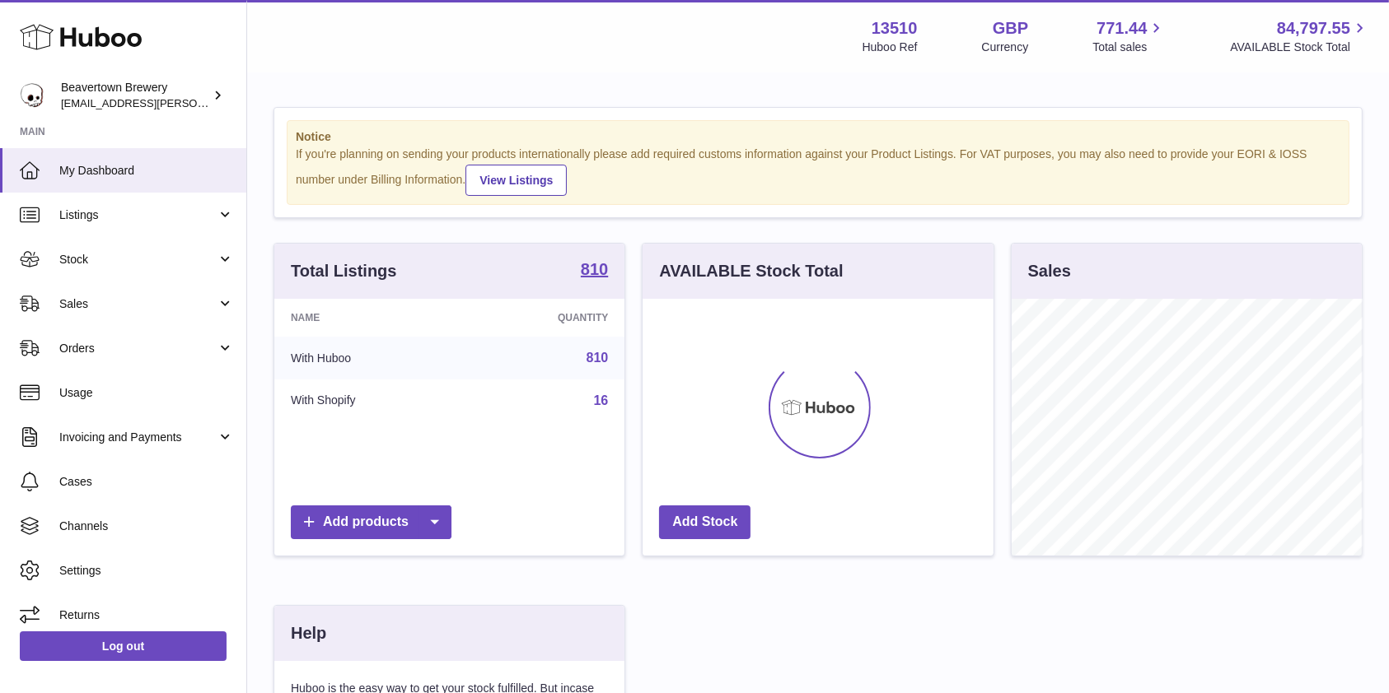
scroll to position [257, 350]
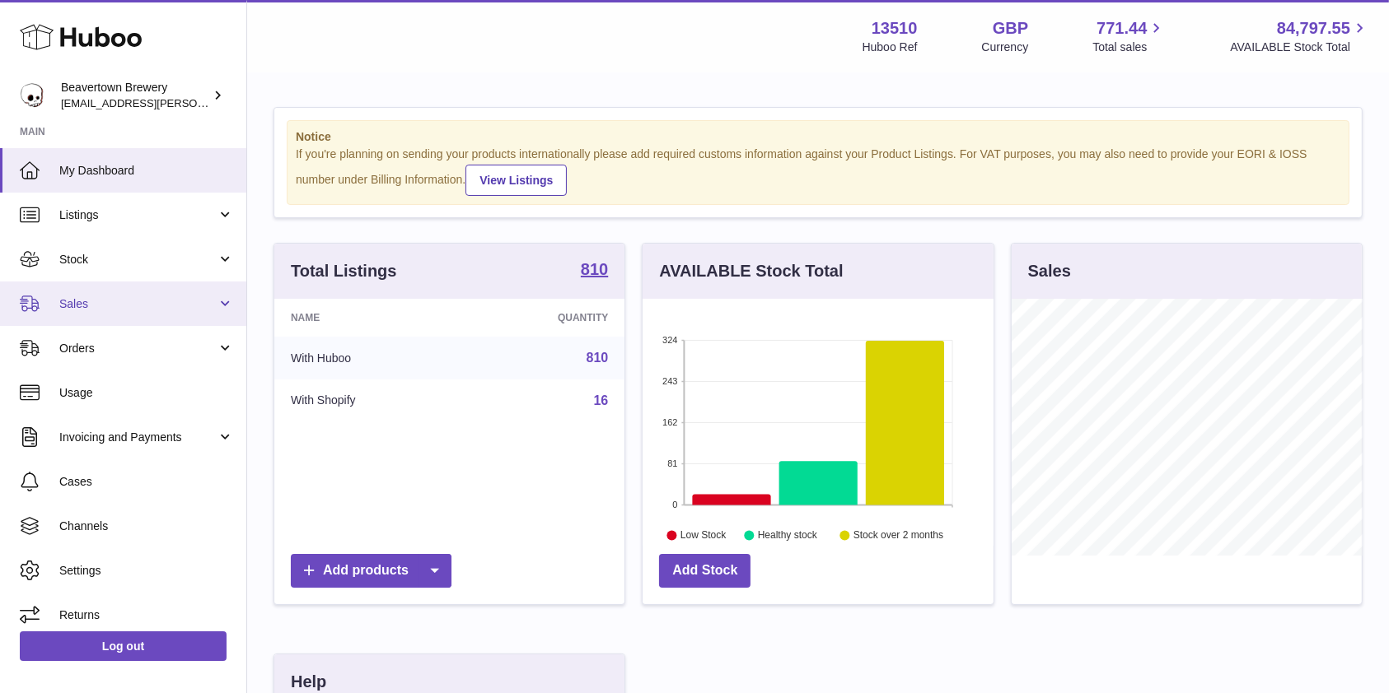
click at [119, 302] on span "Sales" at bounding box center [137, 304] width 157 height 16
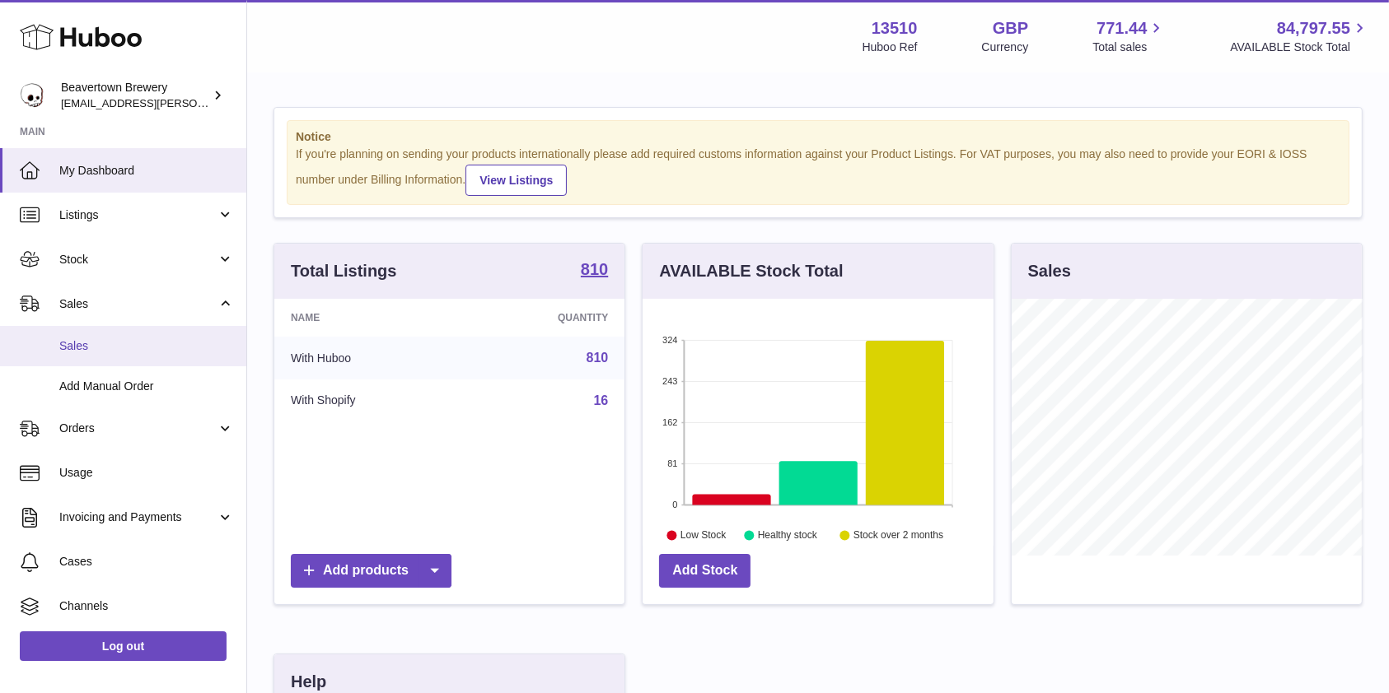
click at [110, 347] on span "Sales" at bounding box center [146, 346] width 175 height 16
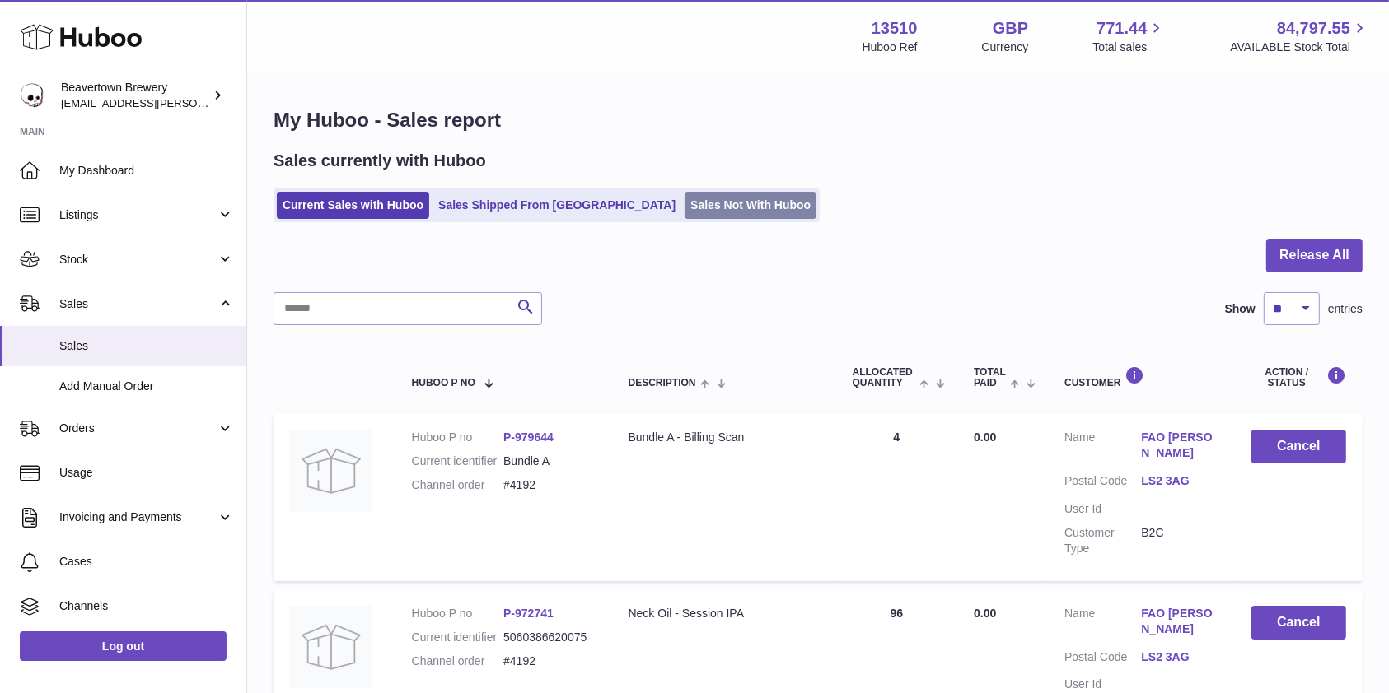
click at [684, 197] on link "Sales Not With Huboo" at bounding box center [750, 205] width 132 height 27
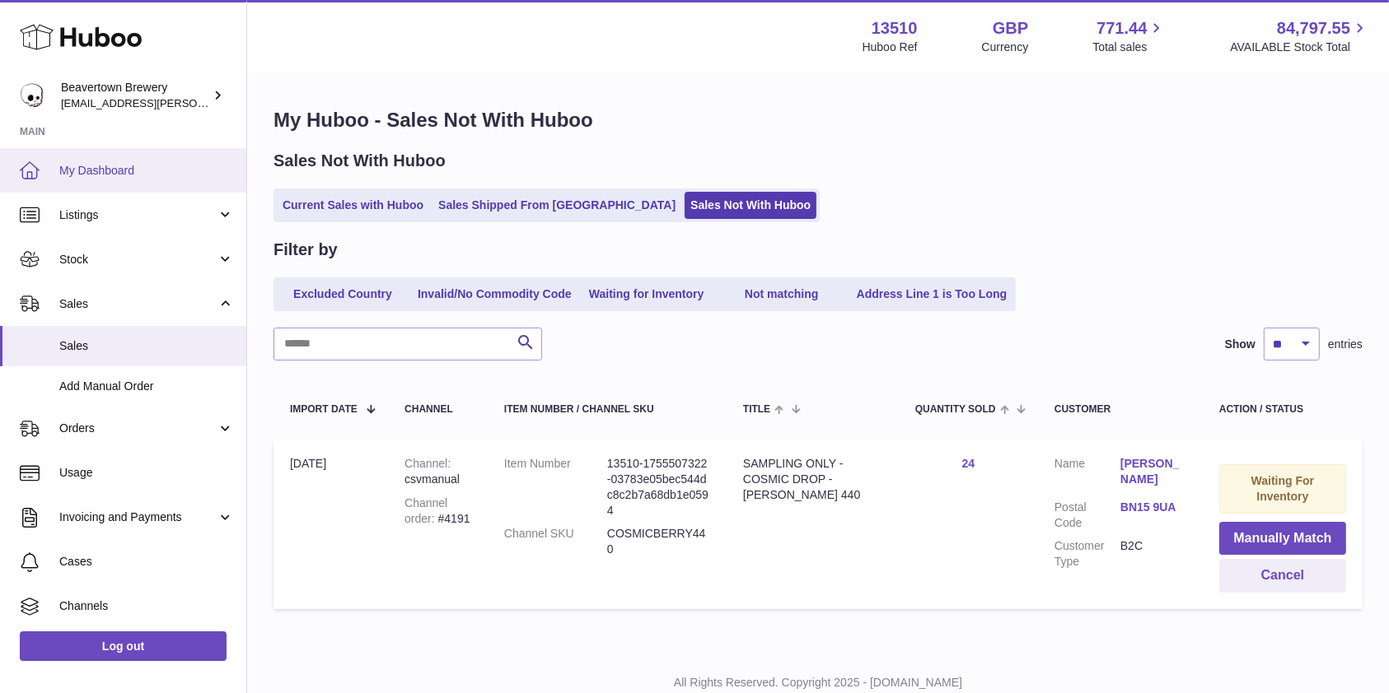
click at [177, 170] on span "My Dashboard" at bounding box center [146, 171] width 175 height 16
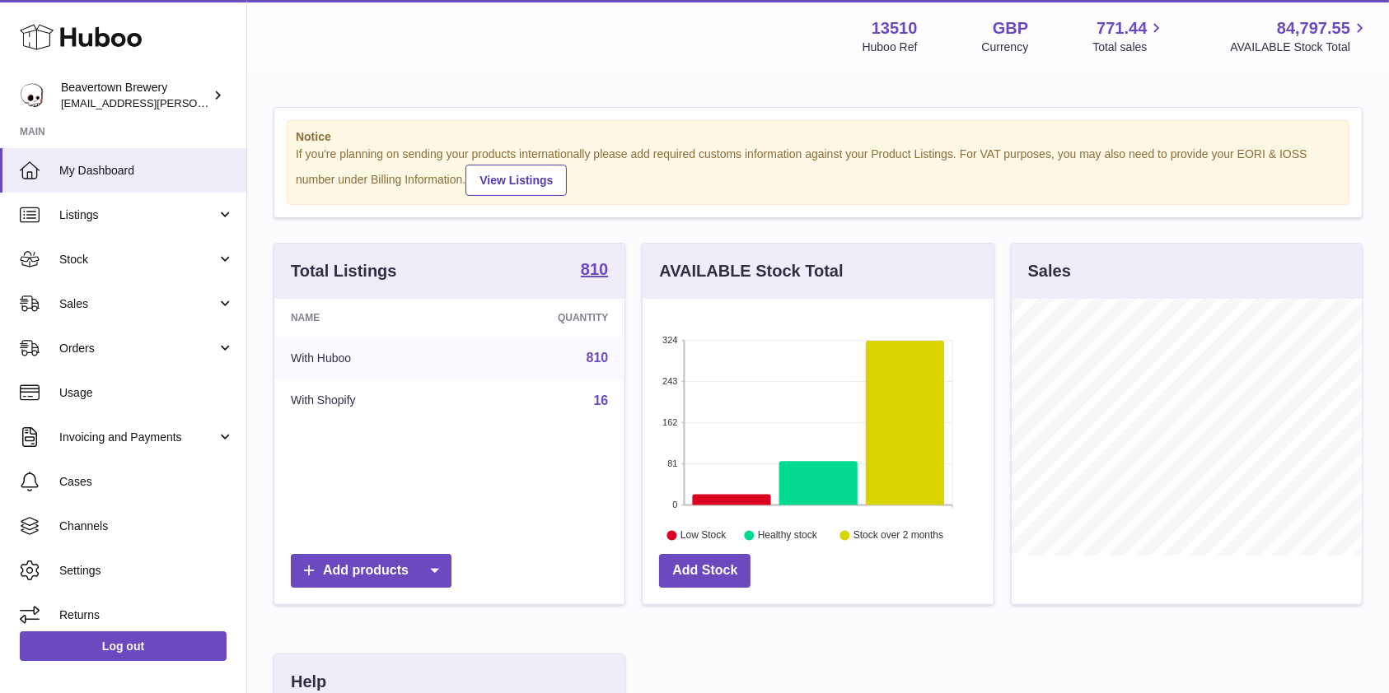
scroll to position [257, 350]
click at [96, 259] on span "Stock" at bounding box center [137, 260] width 157 height 16
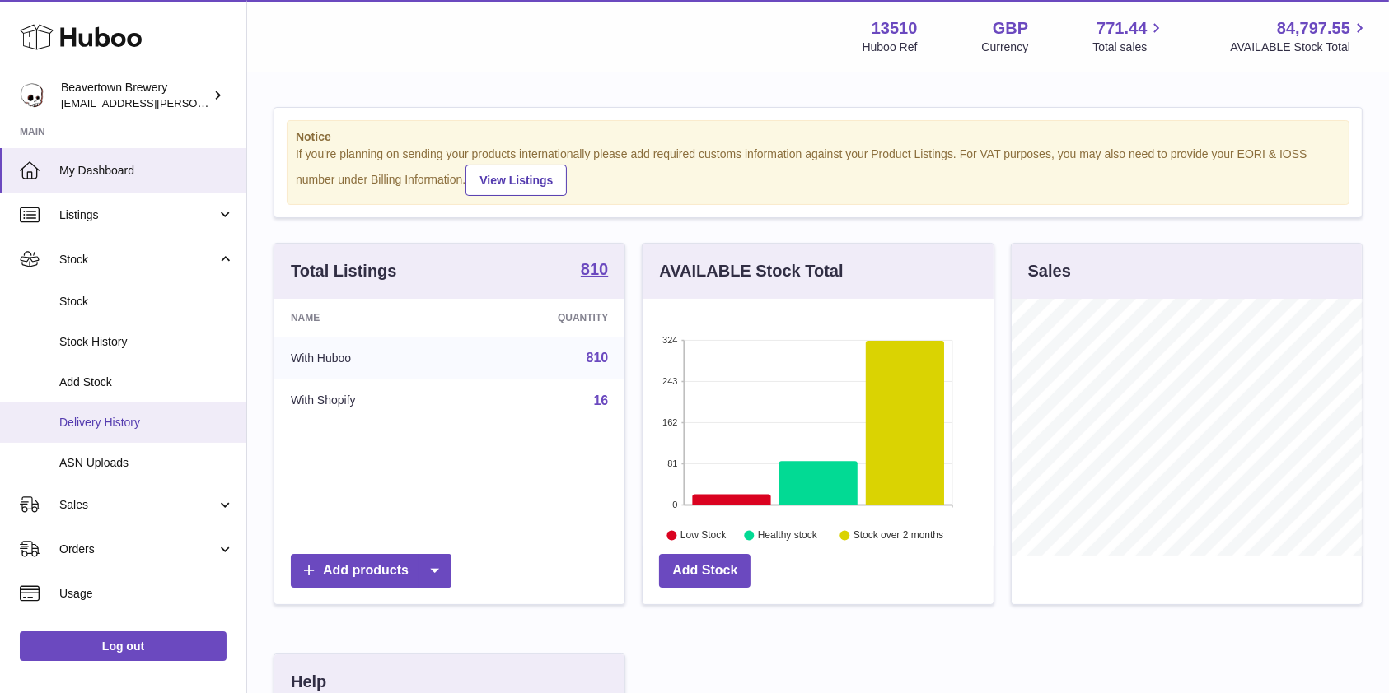
click at [114, 424] on span "Delivery History" at bounding box center [146, 423] width 175 height 16
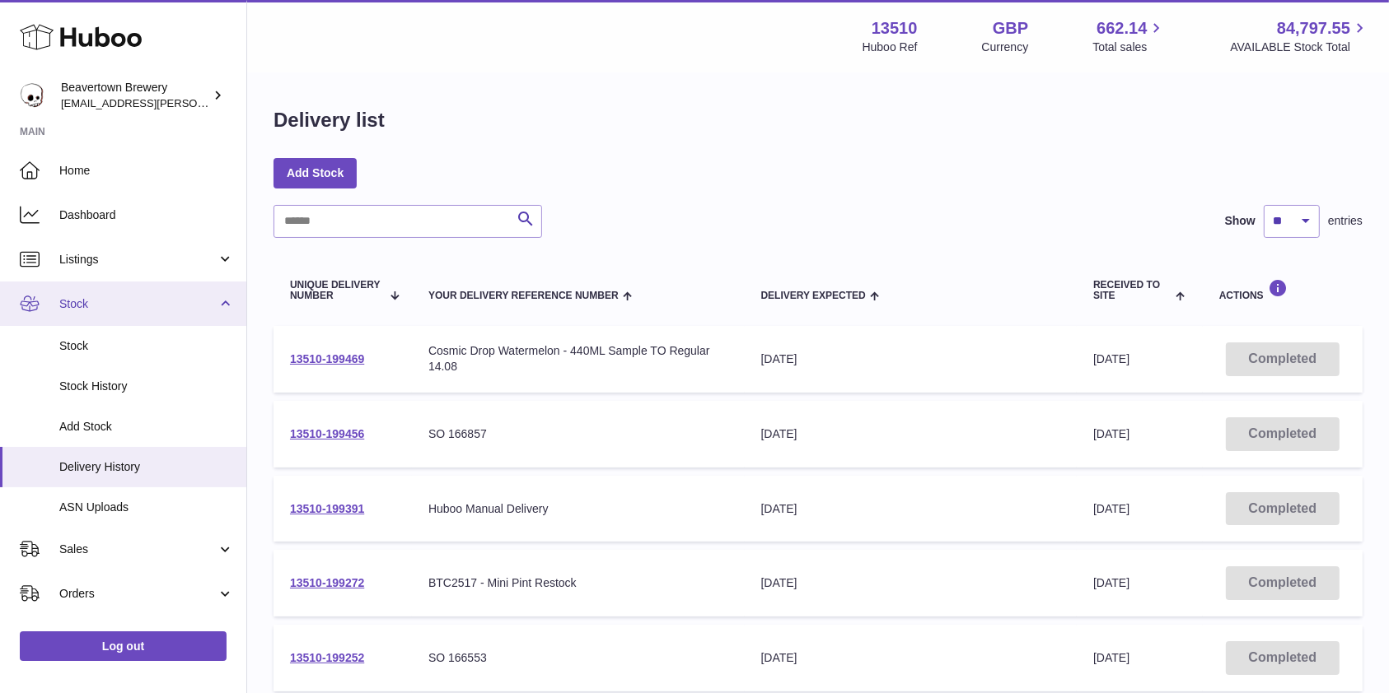
click at [100, 314] on link "Stock" at bounding box center [123, 304] width 246 height 44
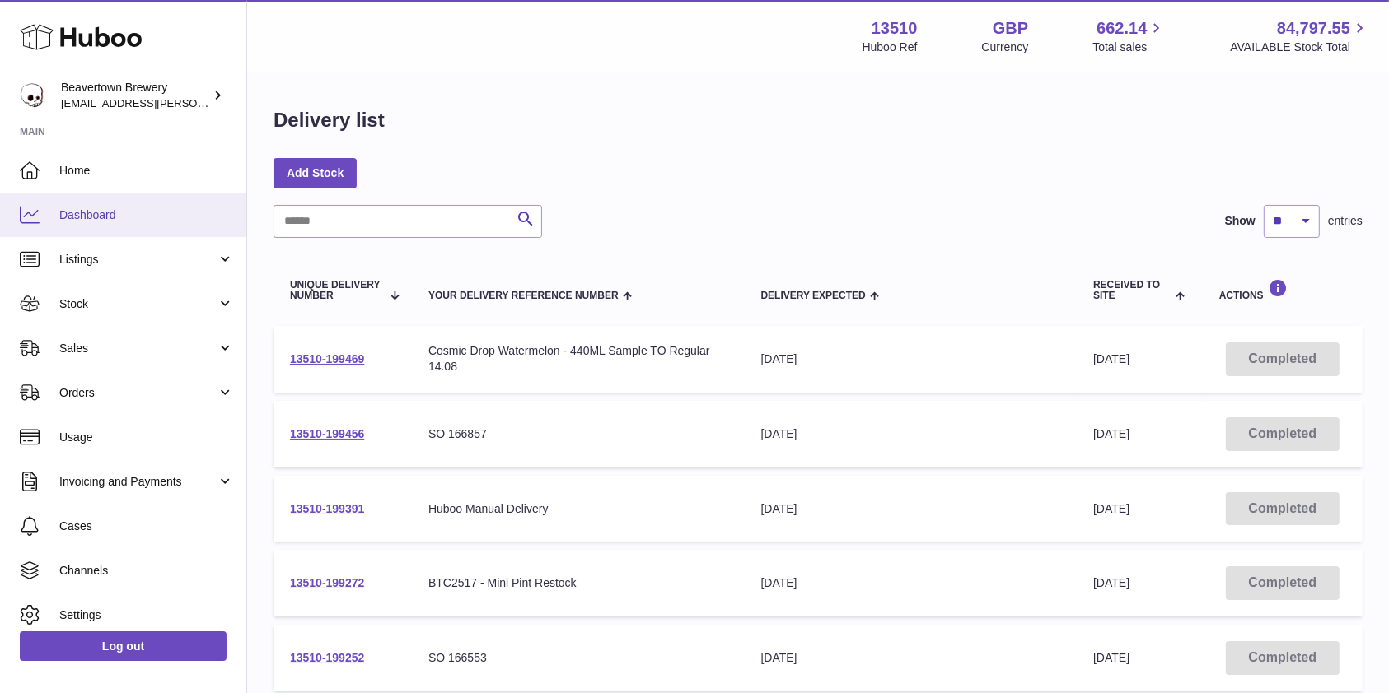
click at [130, 223] on link "Dashboard" at bounding box center [123, 215] width 246 height 44
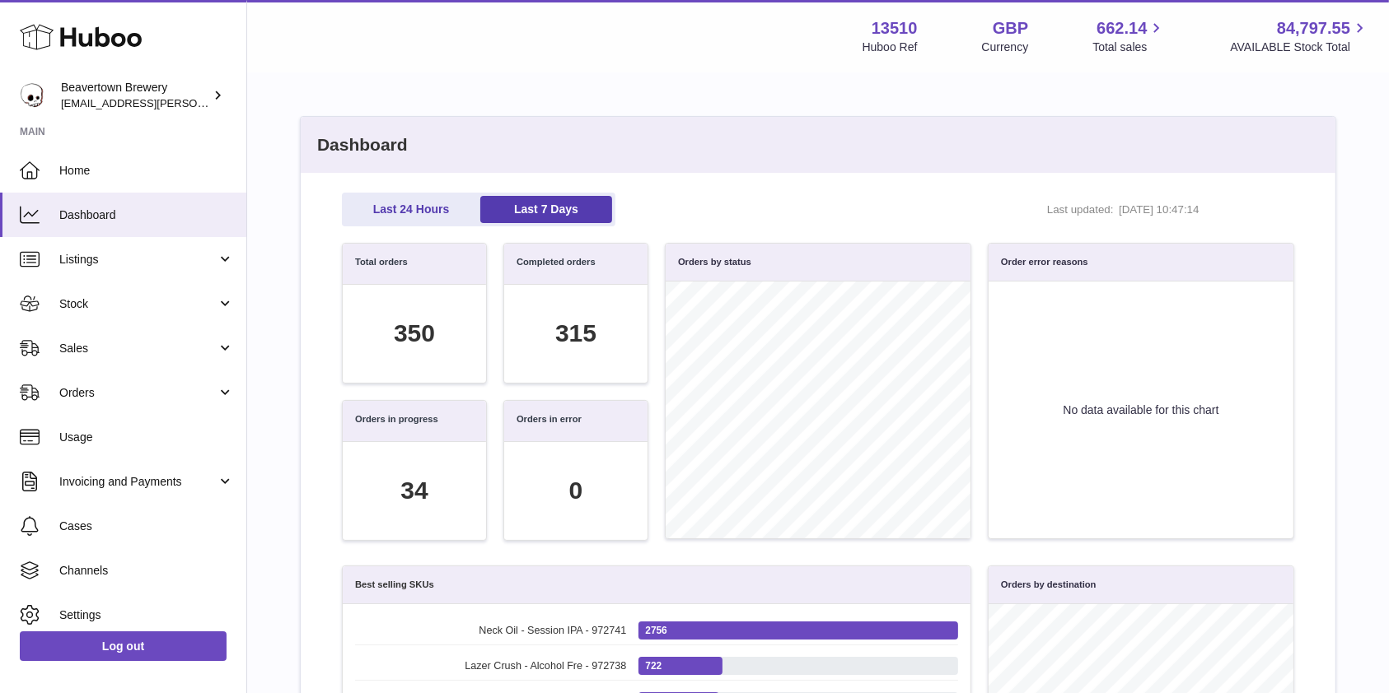
scroll to position [22, 0]
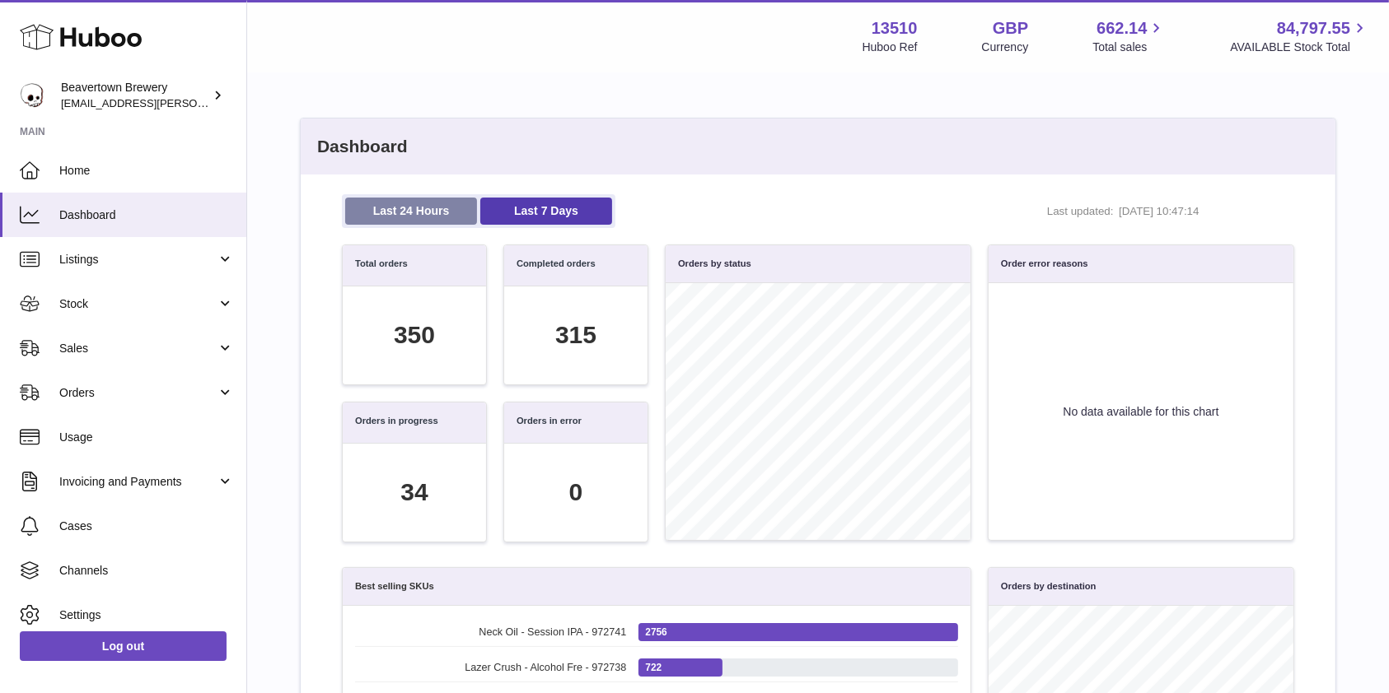
click at [408, 212] on link "Last 24 Hours" at bounding box center [411, 211] width 132 height 27
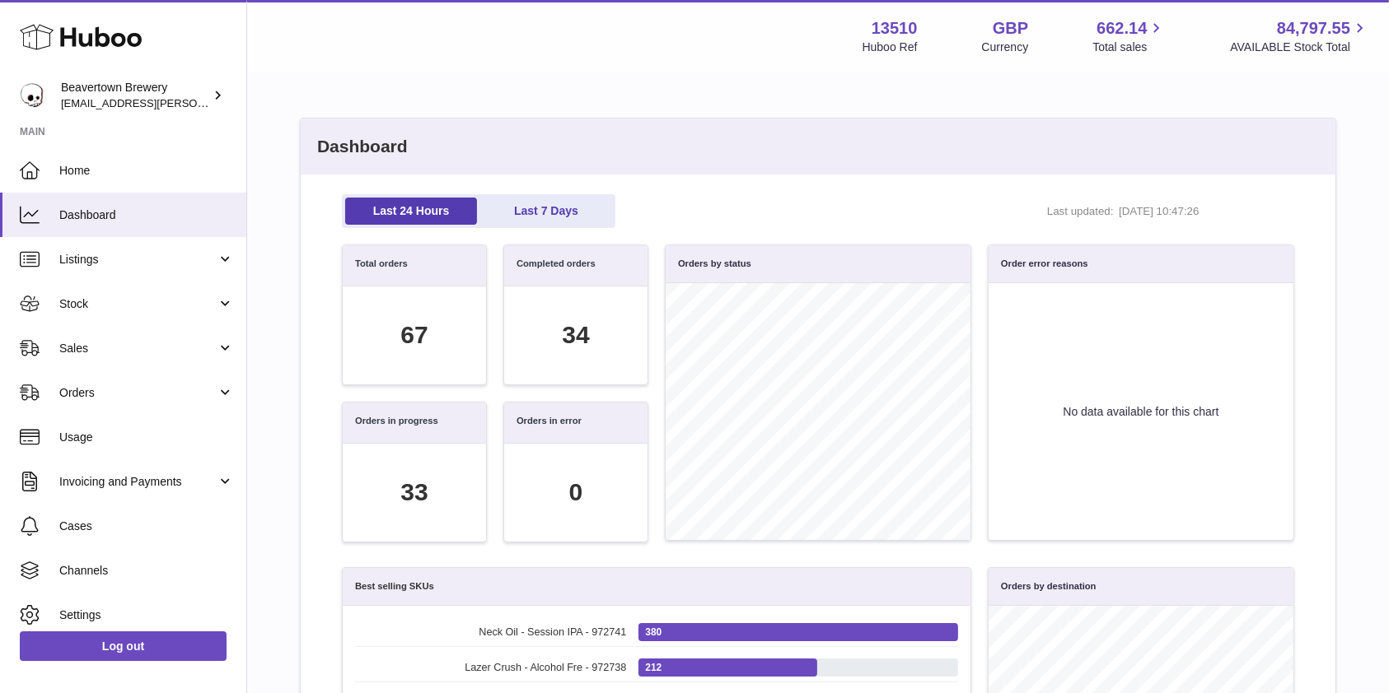
click at [523, 181] on div "Last 24 Hours Last 7 Days Last updated: 18/08/2025, 10:47:26 Total orders 67 Co…" at bounding box center [818, 679] width 1034 height 1009
click at [523, 208] on link "Last 7 Days" at bounding box center [546, 211] width 132 height 27
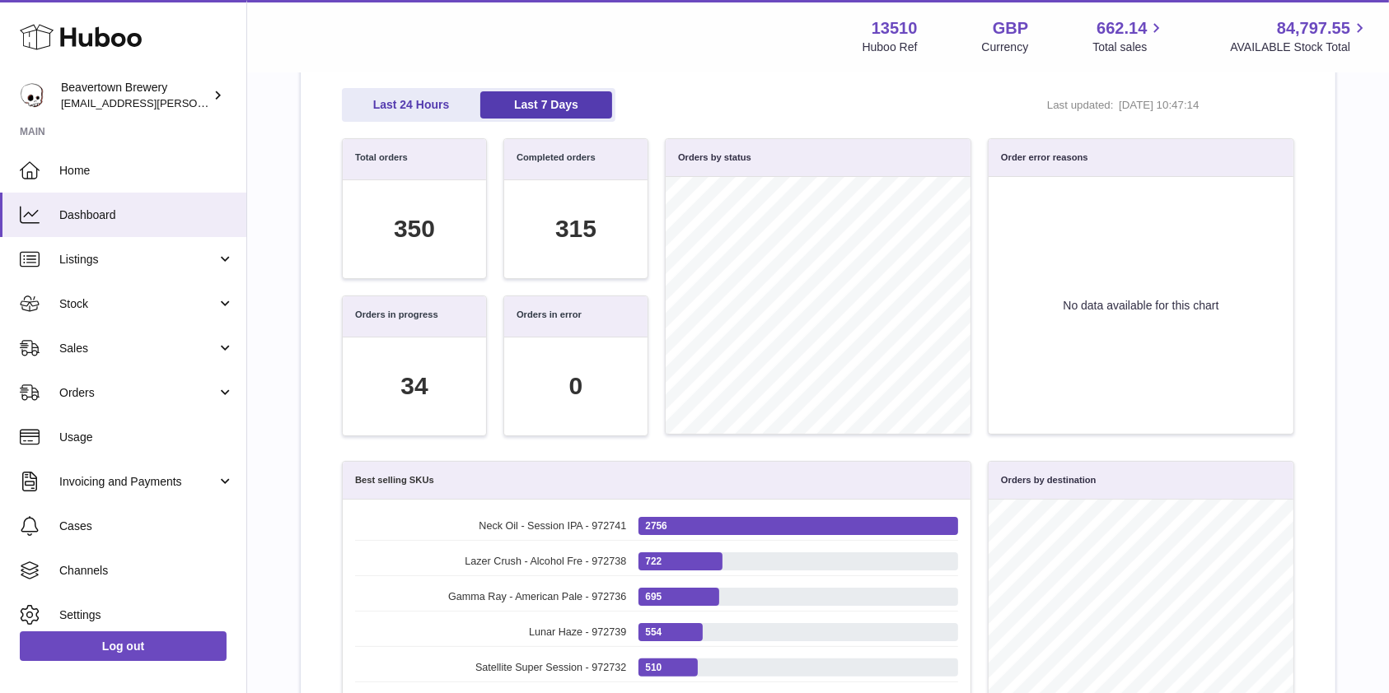
scroll to position [141, 0]
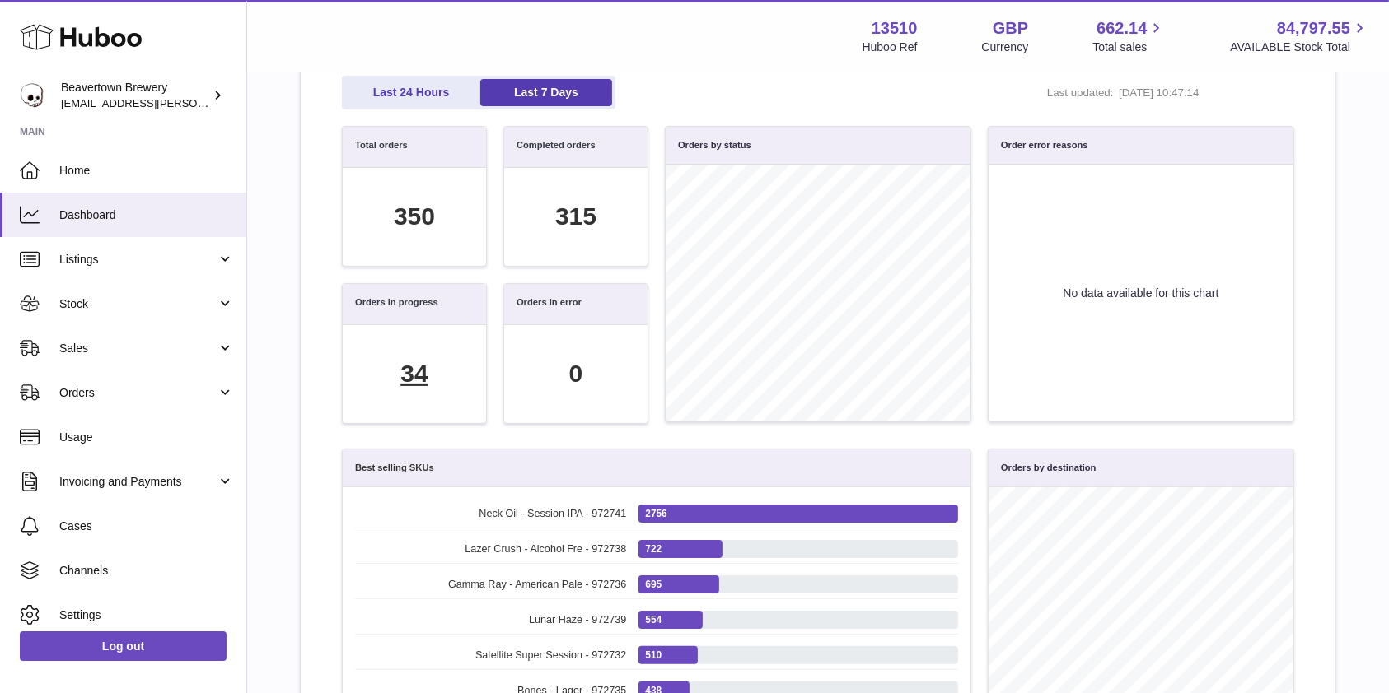
click at [411, 375] on div "34" at bounding box center [413, 374] width 27 height 34
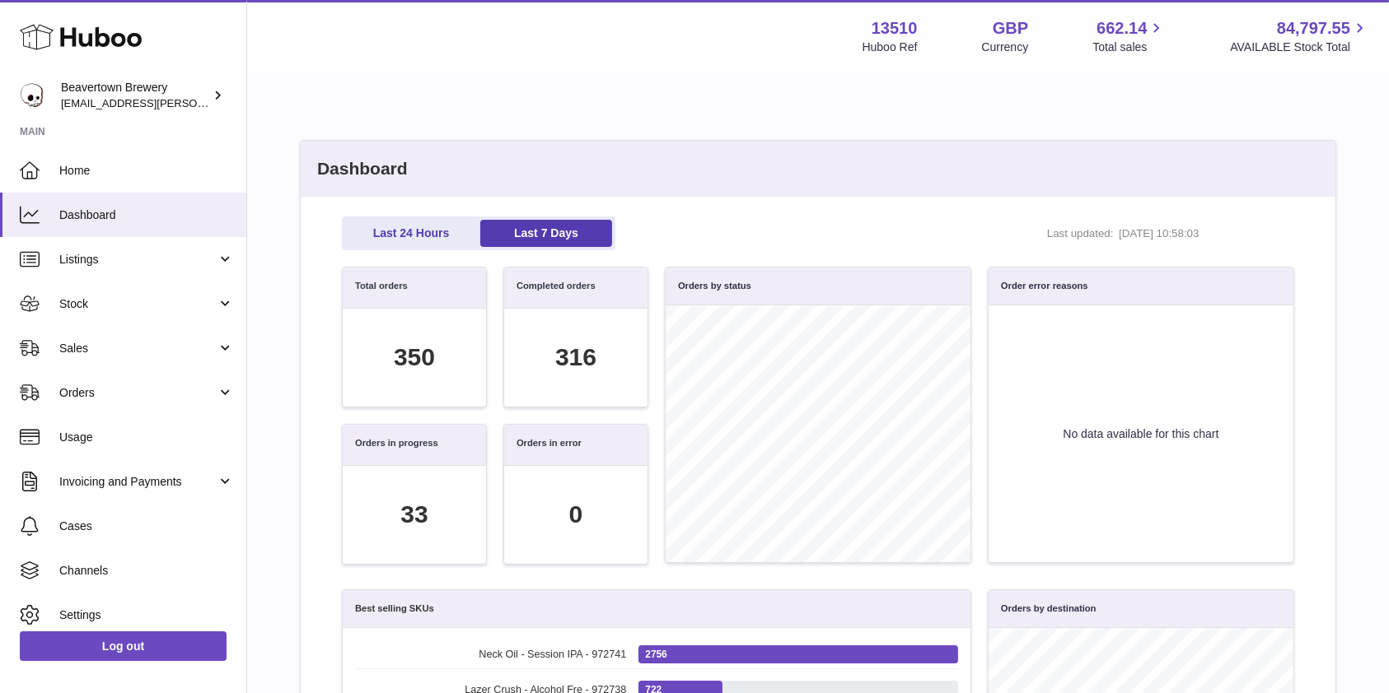
scroll to position [189, 934]
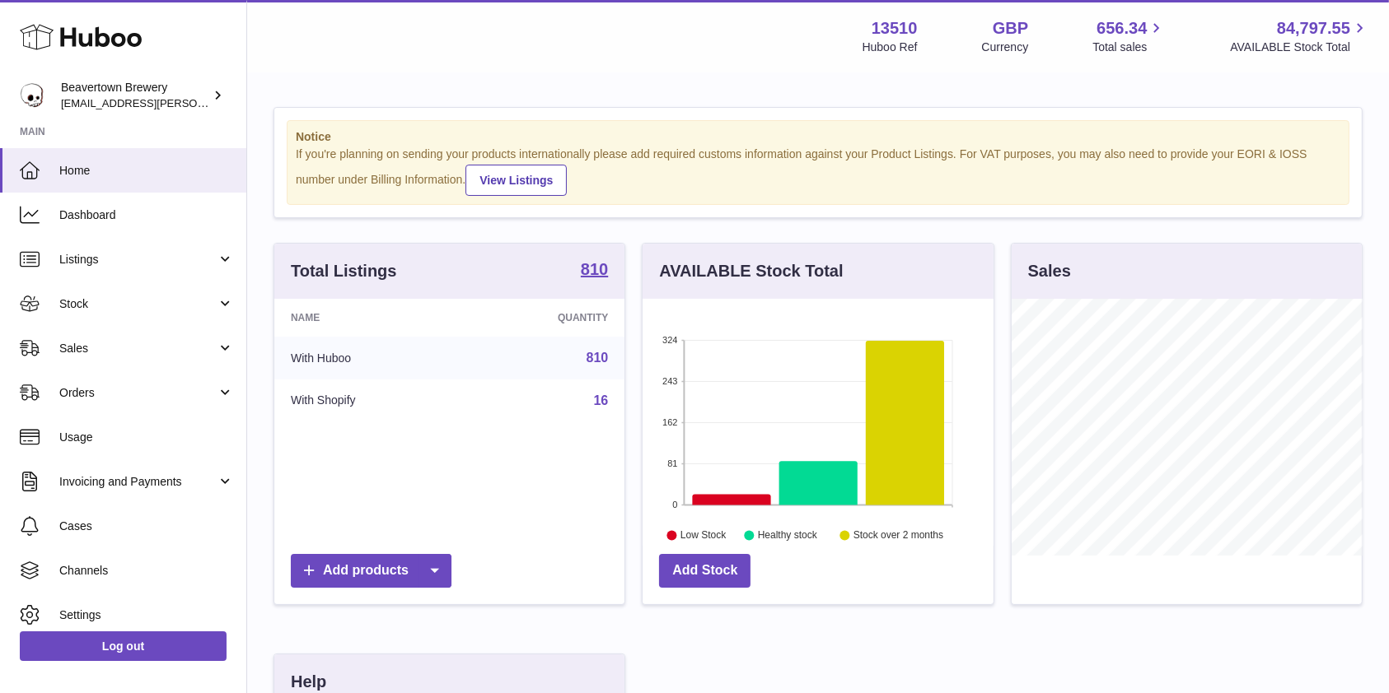
scroll to position [257, 350]
click at [94, 350] on span "Sales" at bounding box center [137, 349] width 157 height 16
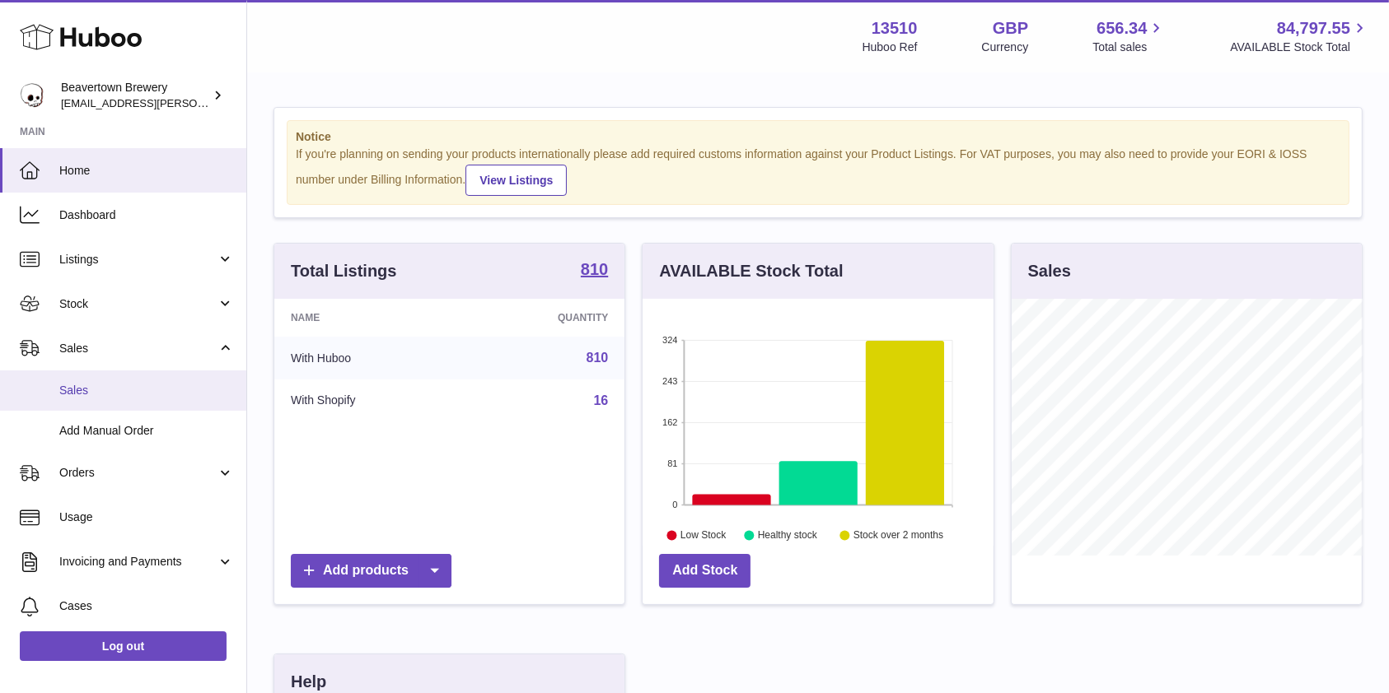
click at [92, 390] on span "Sales" at bounding box center [146, 391] width 175 height 16
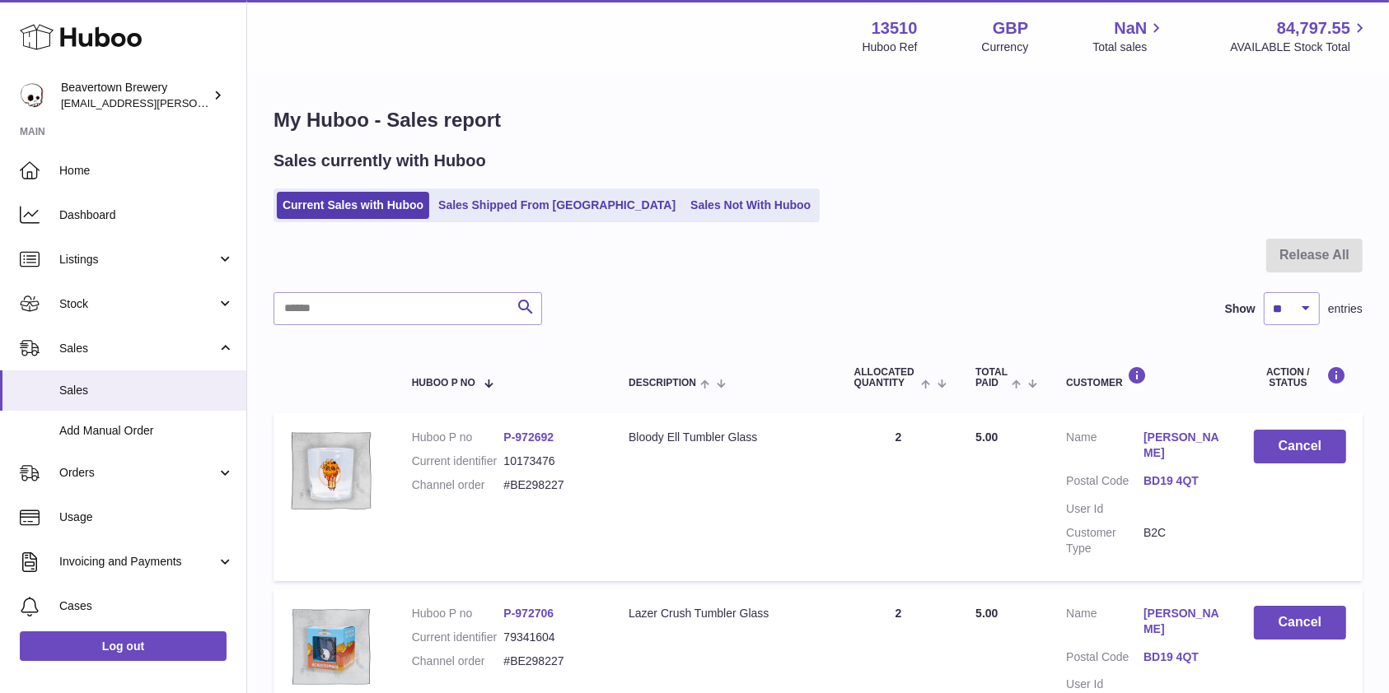
click at [657, 191] on ul "Current Sales with Huboo Sales Shipped From Huboo Sales Not With Huboo" at bounding box center [546, 206] width 546 height 34
click at [684, 197] on link "Sales Not With Huboo" at bounding box center [750, 205] width 132 height 27
click at [79, 54] on div "Huboo" at bounding box center [123, 38] width 246 height 72
click at [95, 189] on link "Home" at bounding box center [123, 170] width 246 height 44
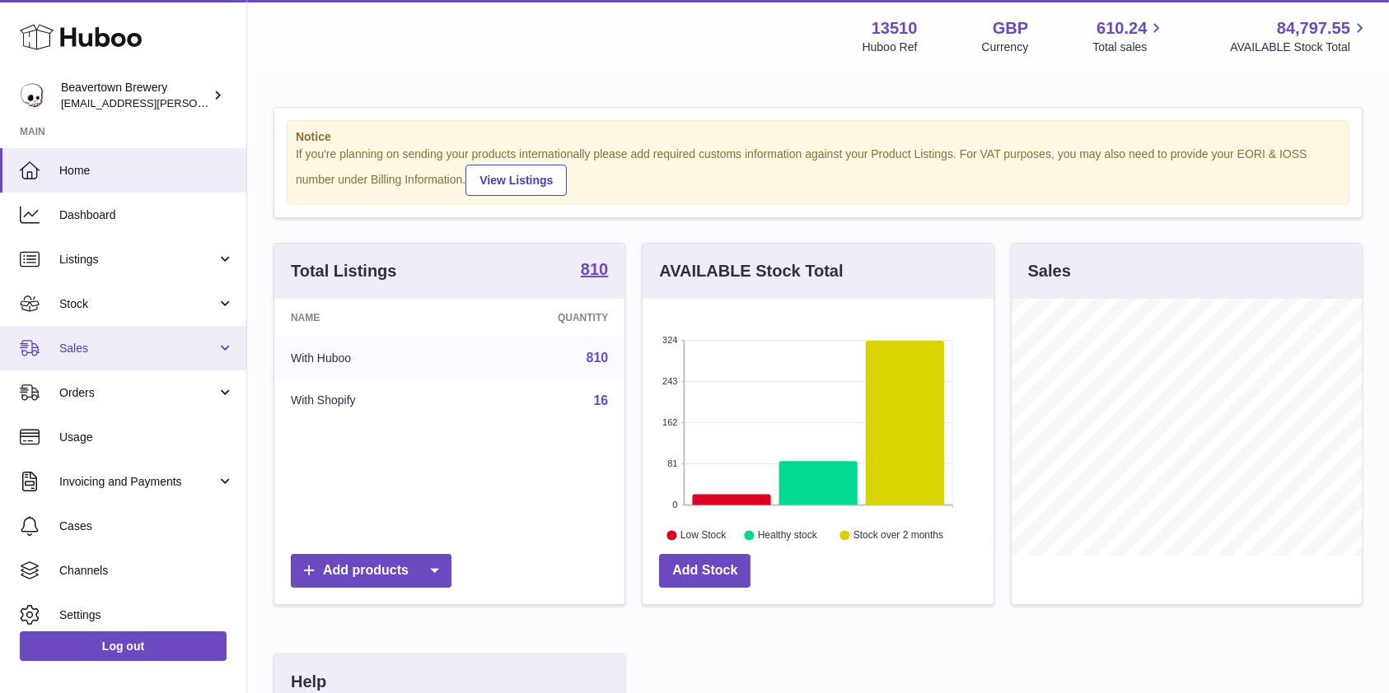
click at [133, 348] on span "Sales" at bounding box center [137, 349] width 157 height 16
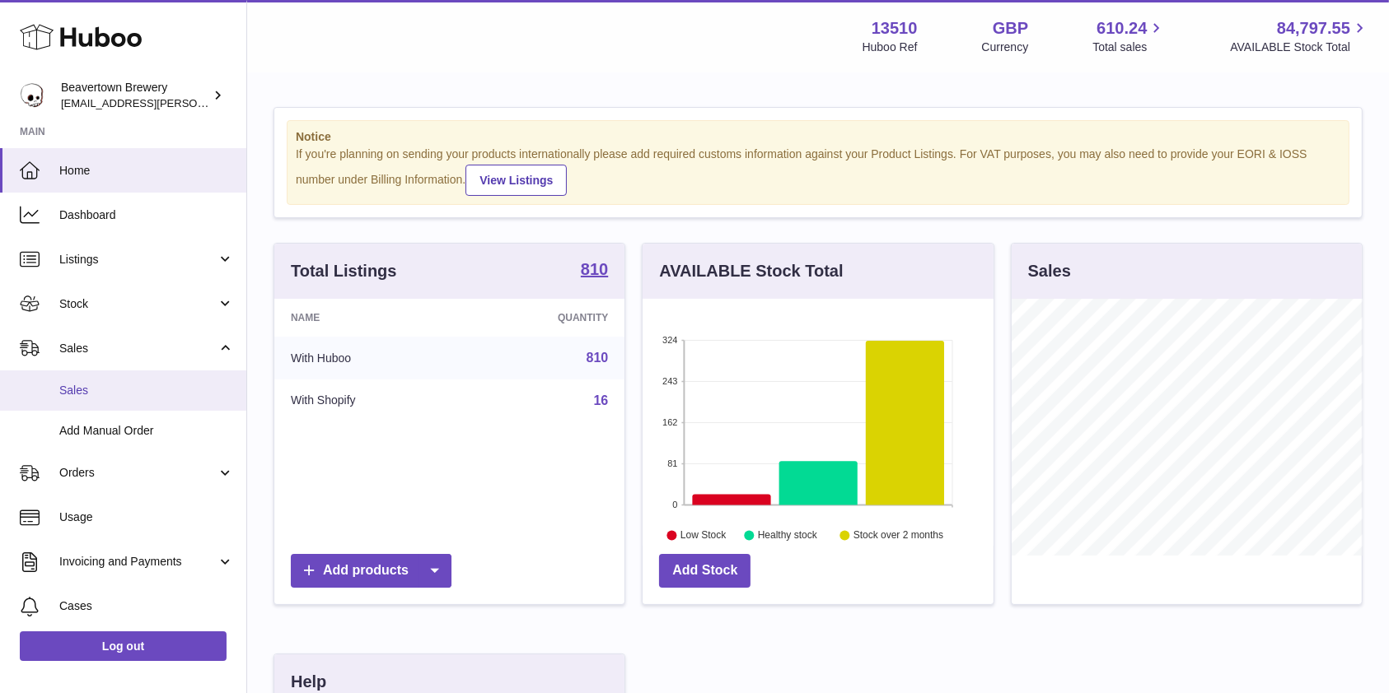
click at [111, 390] on span "Sales" at bounding box center [146, 391] width 175 height 16
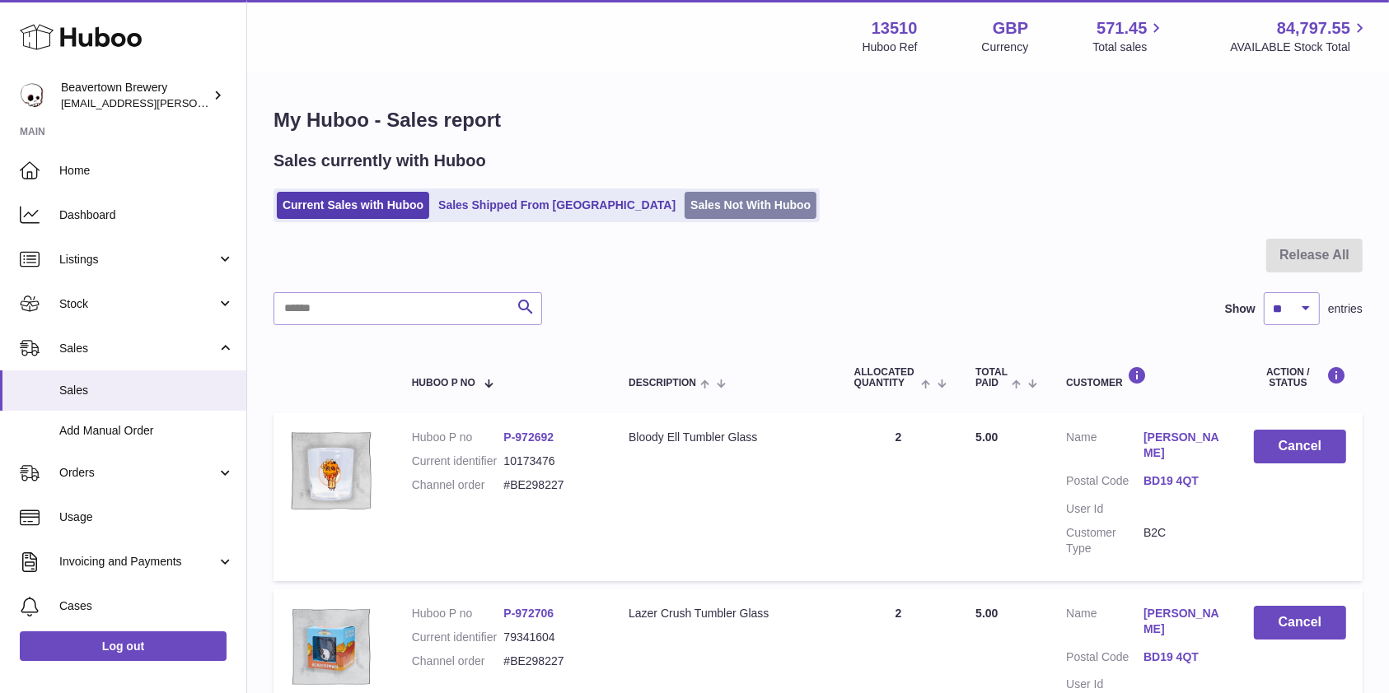
click at [685, 203] on link "Sales Not With Huboo" at bounding box center [750, 205] width 132 height 27
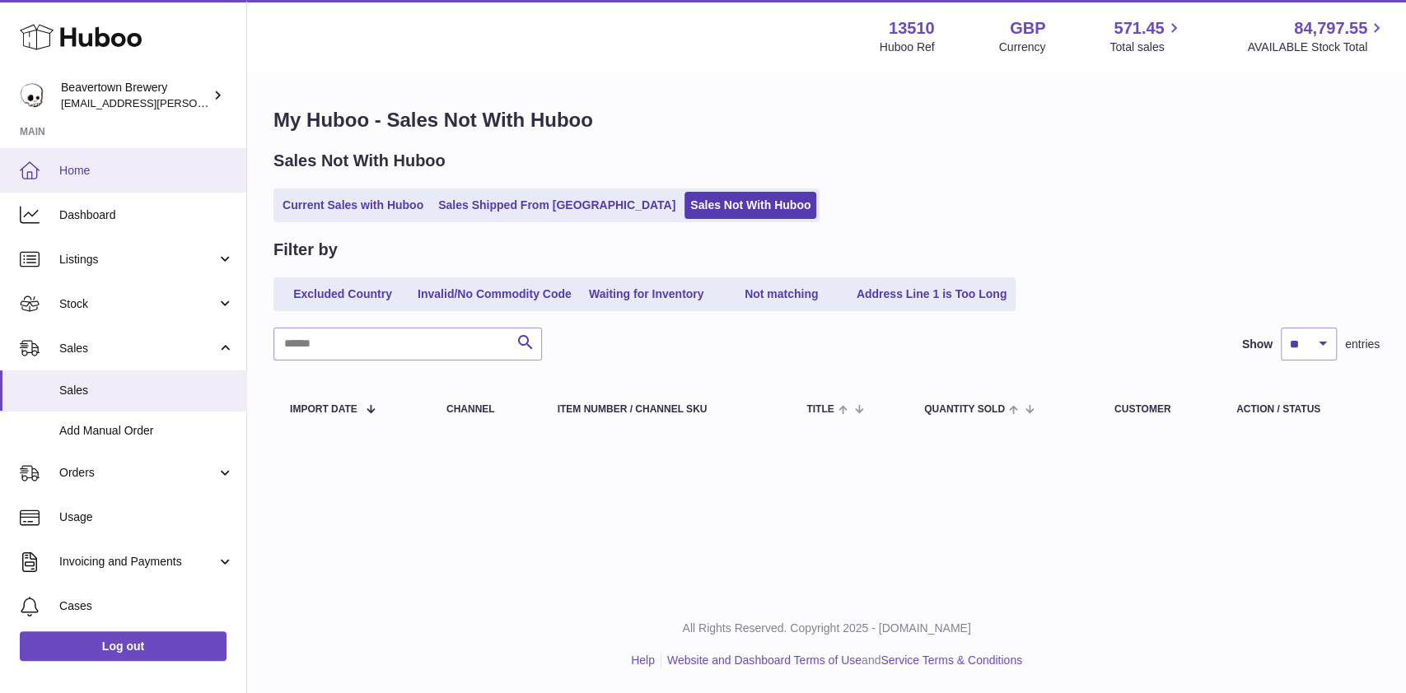
click at [140, 170] on span "Home" at bounding box center [146, 171] width 175 height 16
